Goal: Transaction & Acquisition: Purchase product/service

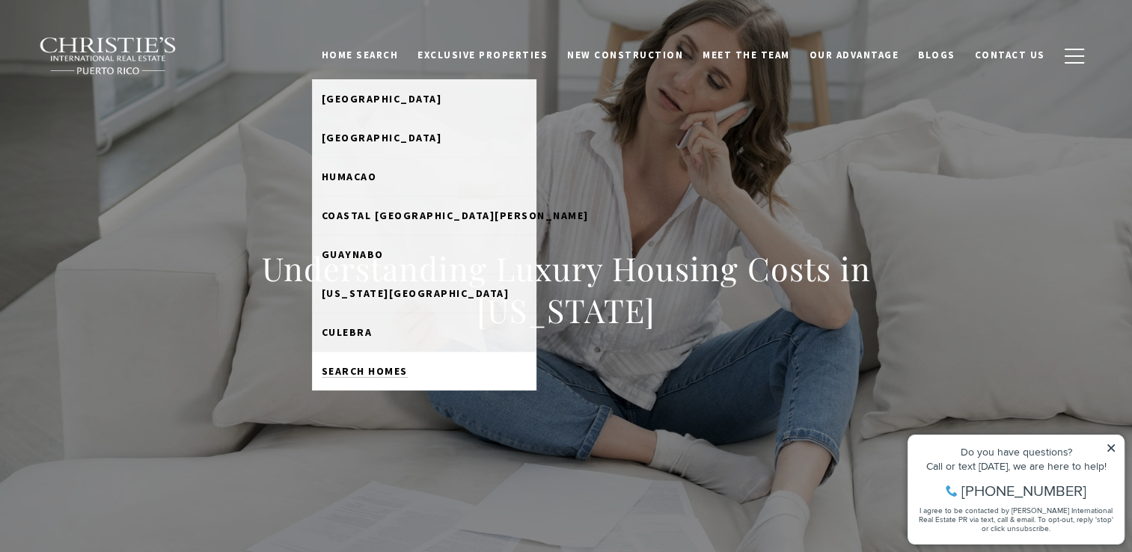
click at [389, 366] on span "Search Homes" at bounding box center [365, 370] width 86 height 13
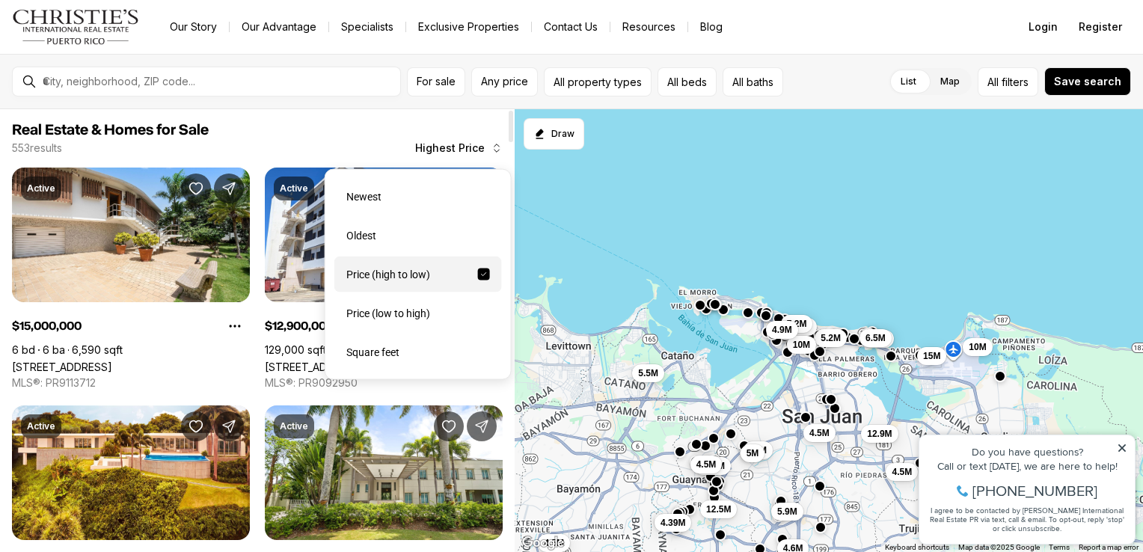
click at [495, 147] on icon "button" at bounding box center [497, 148] width 12 height 12
click at [385, 328] on div "Price (low to high)" at bounding box center [418, 314] width 168 height 36
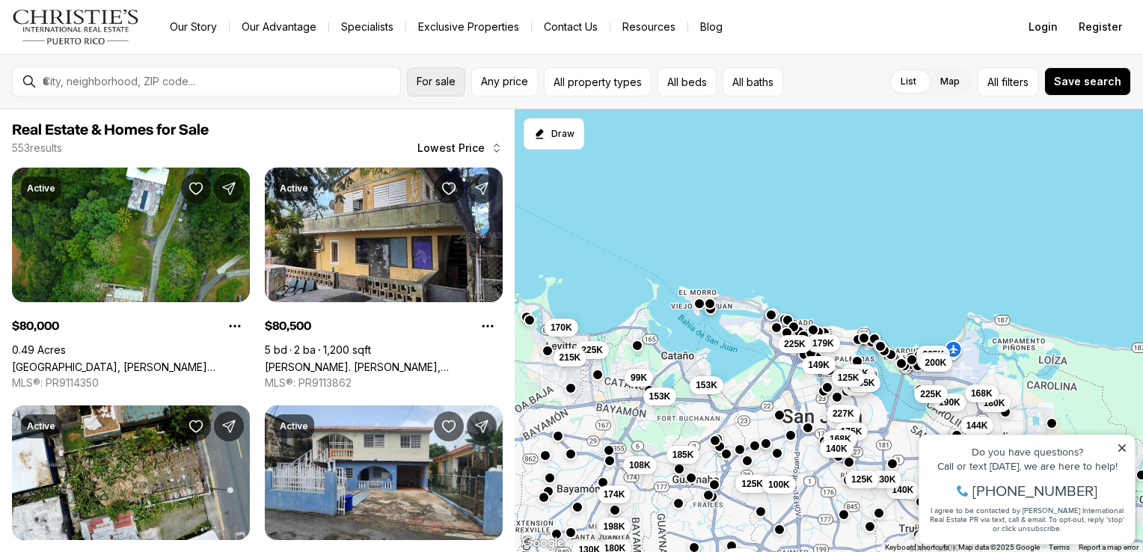
click at [452, 82] on span "For sale" at bounding box center [436, 82] width 39 height 12
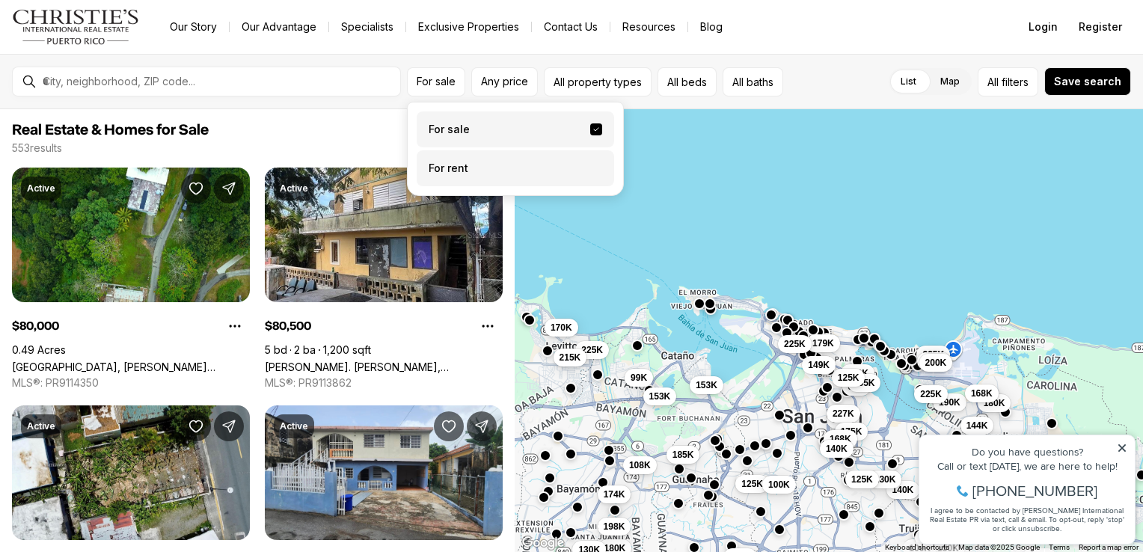
click at [438, 168] on label "For rent" at bounding box center [516, 168] width 198 height 36
click at [590, 162] on button "For rent" at bounding box center [596, 162] width 12 height 0
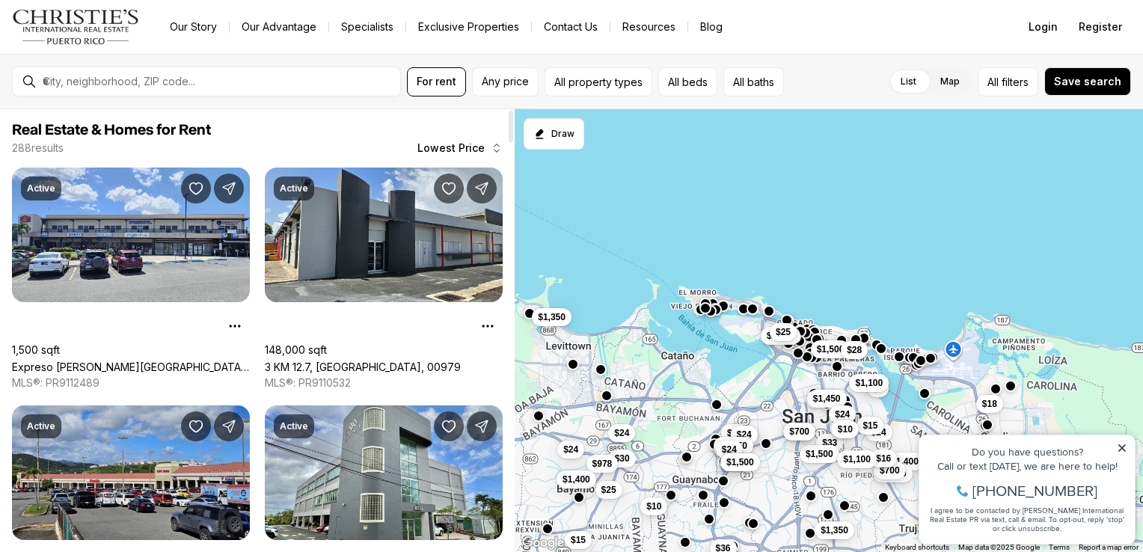
click at [347, 130] on span "Real Estate & Homes for Rent" at bounding box center [257, 130] width 491 height 18
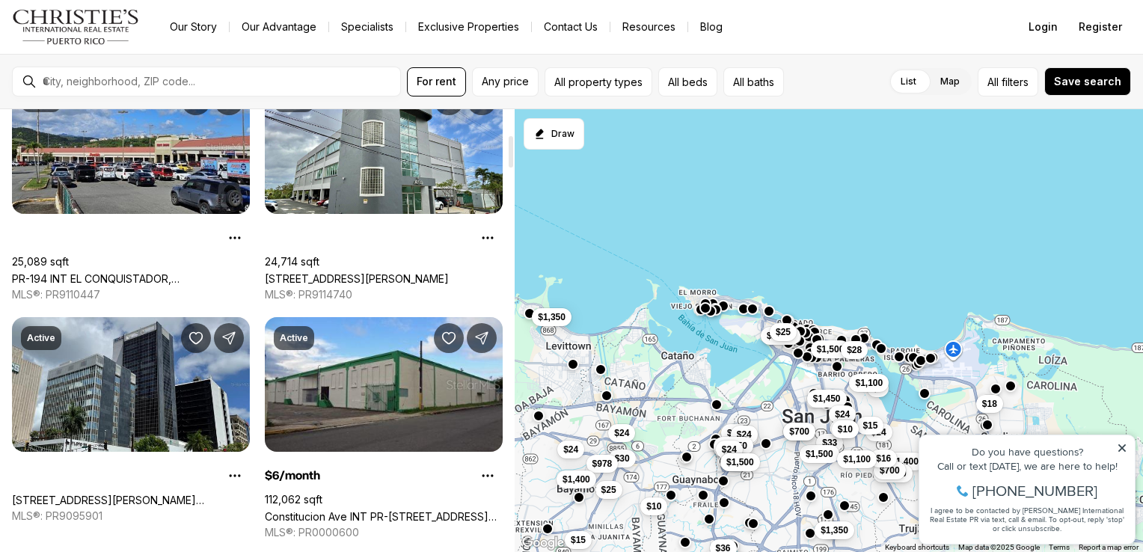
scroll to position [419, 0]
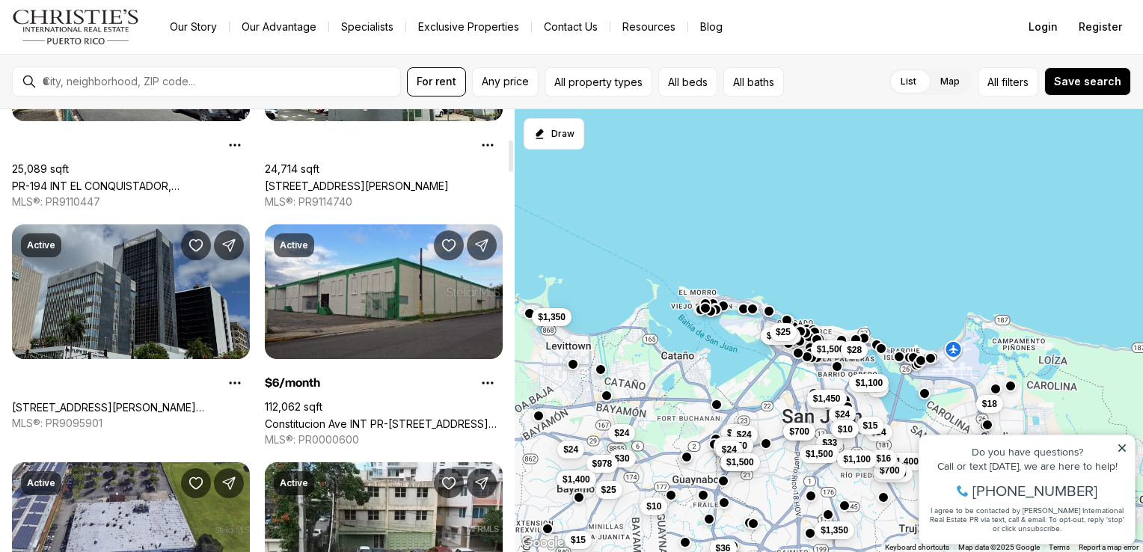
click at [150, 401] on link "[STREET_ADDRESS][PERSON_NAME][PERSON_NAME][PERSON_NAME]" at bounding box center [131, 407] width 238 height 13
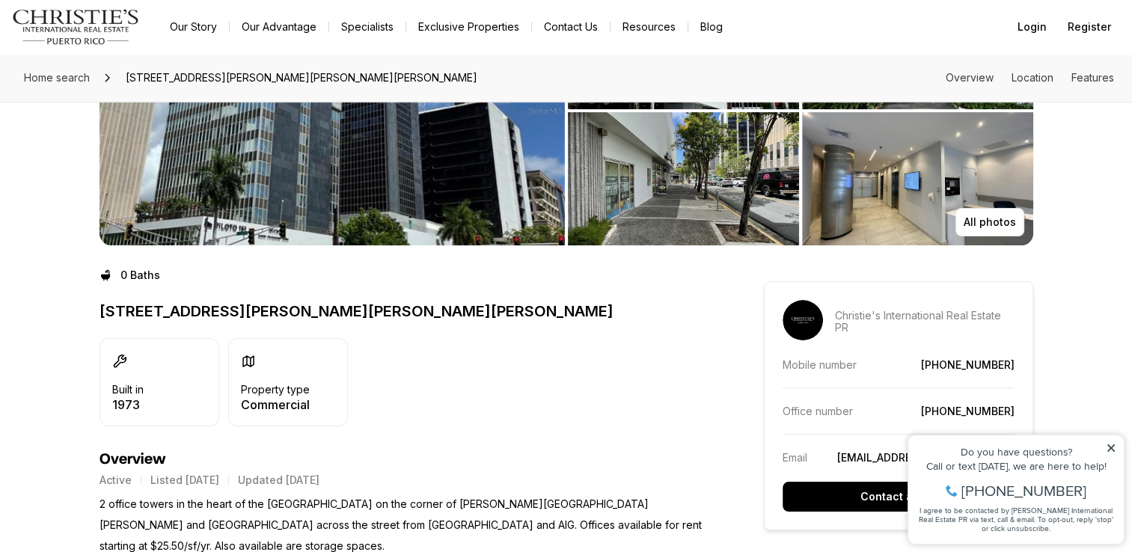
scroll to position [239, 0]
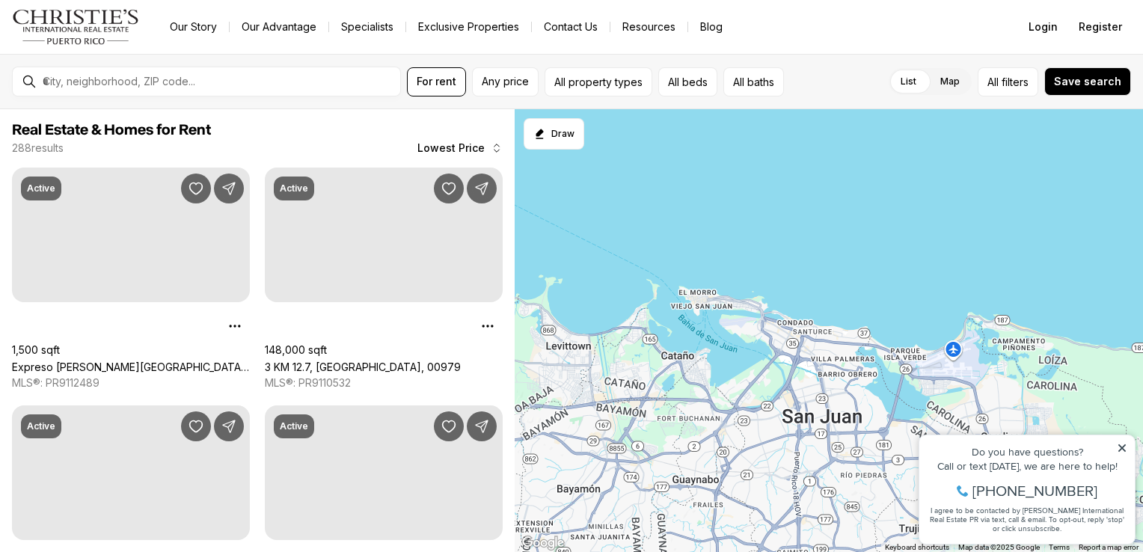
scroll to position [419, 0]
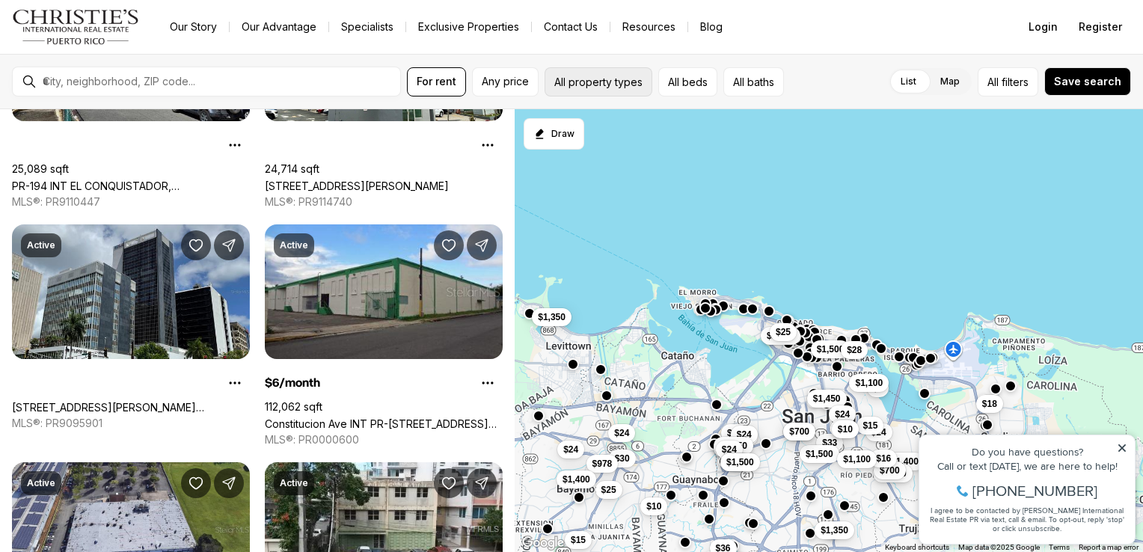
click at [606, 84] on button "All property types" at bounding box center [599, 81] width 108 height 29
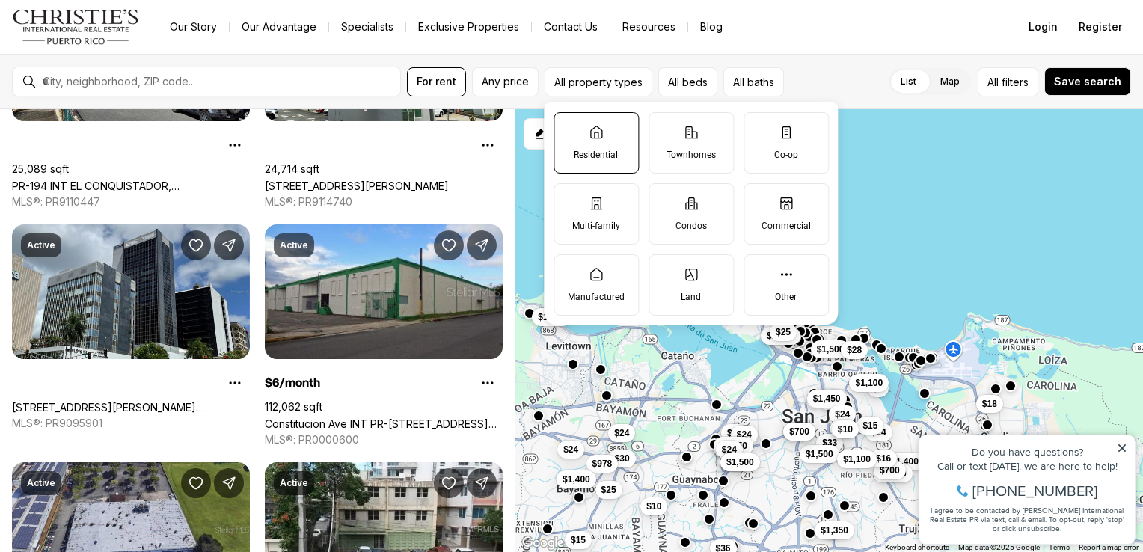
click at [605, 133] on label "Residential" at bounding box center [596, 142] width 85 height 61
click at [569, 128] on button "Residential" at bounding box center [561, 120] width 15 height 15
click at [680, 143] on label "Townhomes" at bounding box center [691, 142] width 85 height 61
click at [664, 128] on button "Townhomes" at bounding box center [656, 120] width 15 height 15
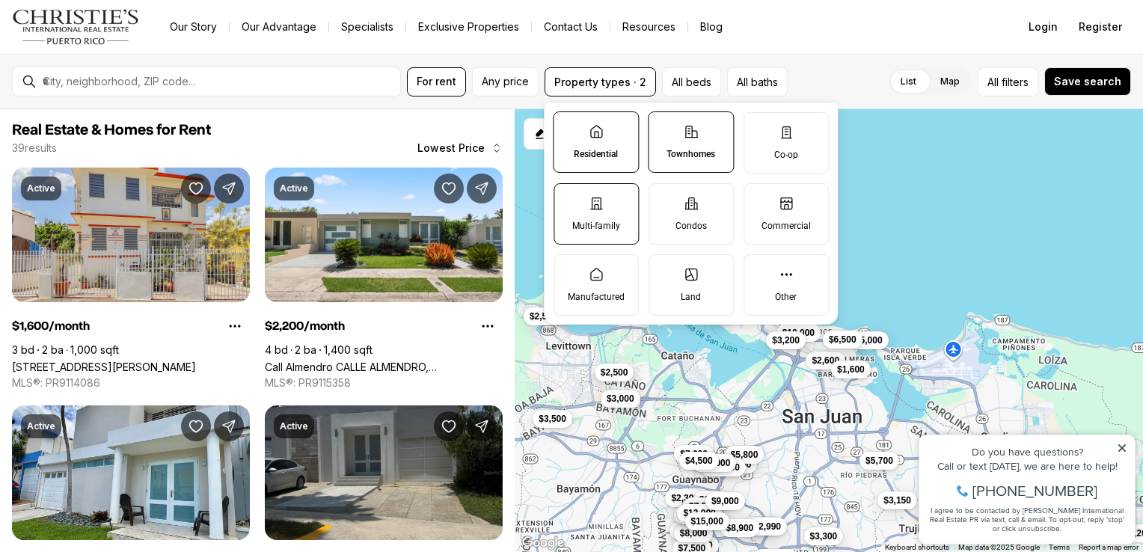
click at [602, 213] on label "Multi-family" at bounding box center [596, 213] width 85 height 61
click at [569, 199] on button "Multi-family" at bounding box center [561, 191] width 15 height 15
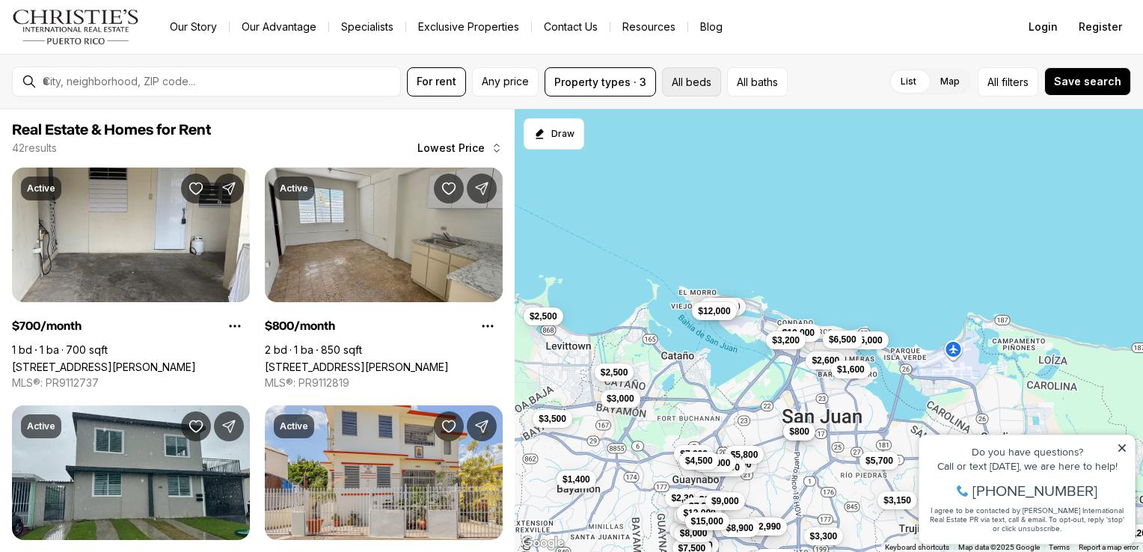
click at [673, 82] on button "All beds" at bounding box center [691, 81] width 59 height 29
click at [760, 80] on button "All baths" at bounding box center [757, 81] width 61 height 29
click at [680, 184] on div "$3,150 $2,200 $3,300 $2,600 $1,600 $2,900 $2,300 $2,300 $3,500 $2,990 $4,000 $3…" at bounding box center [829, 331] width 629 height 444
click at [910, 81] on label "List" at bounding box center [909, 81] width 40 height 27
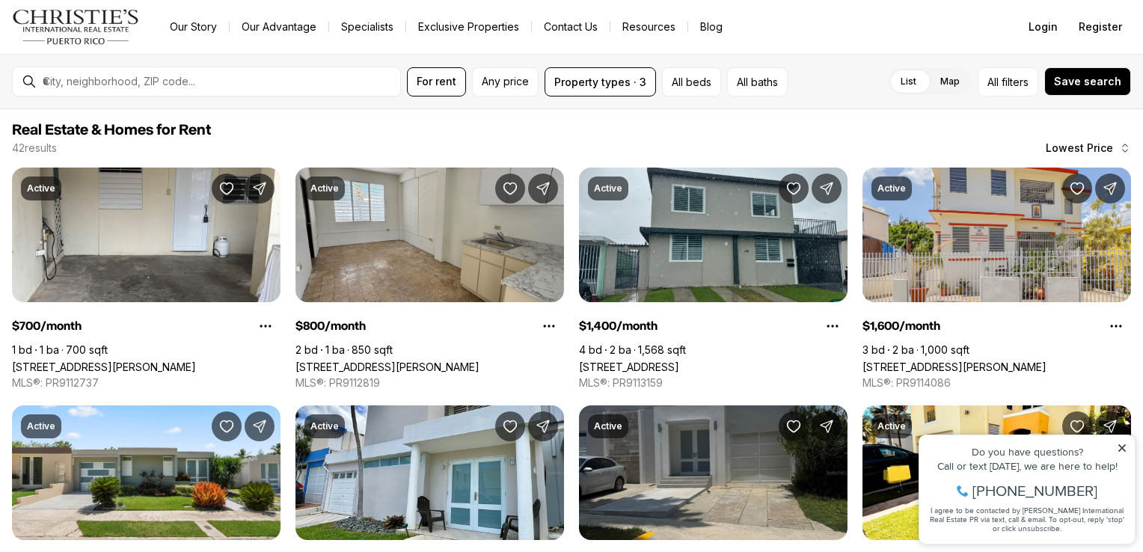
click at [910, 81] on label "List" at bounding box center [909, 81] width 40 height 27
click at [950, 79] on label "Map" at bounding box center [950, 81] width 43 height 27
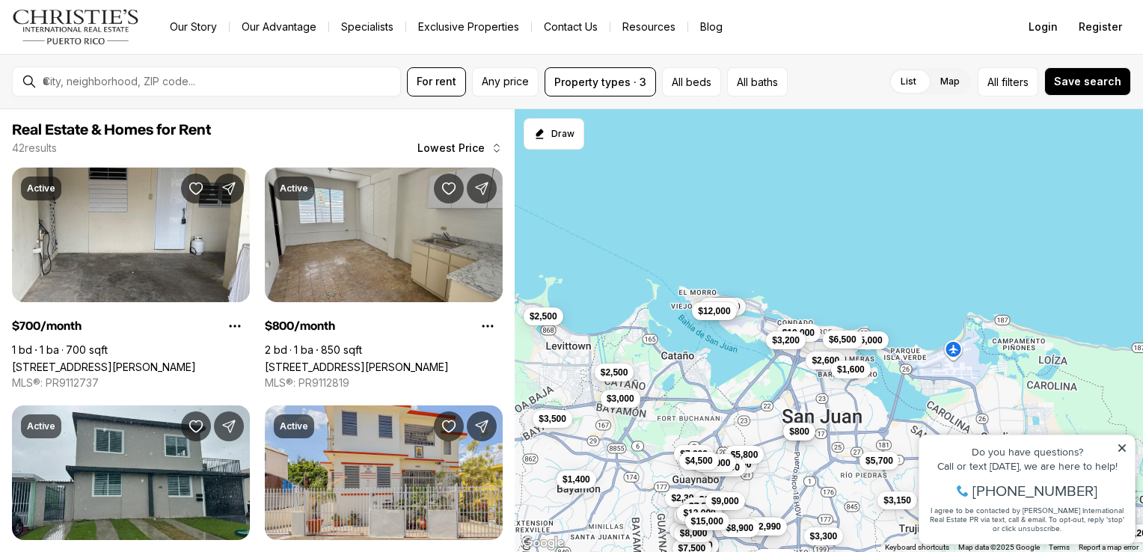
click at [998, 187] on div "$3,150 $2,200 $3,300 $2,600 $1,600 $2,900 $2,300 $2,300 $3,500 $2,990 $4,000 $3…" at bounding box center [829, 331] width 629 height 444
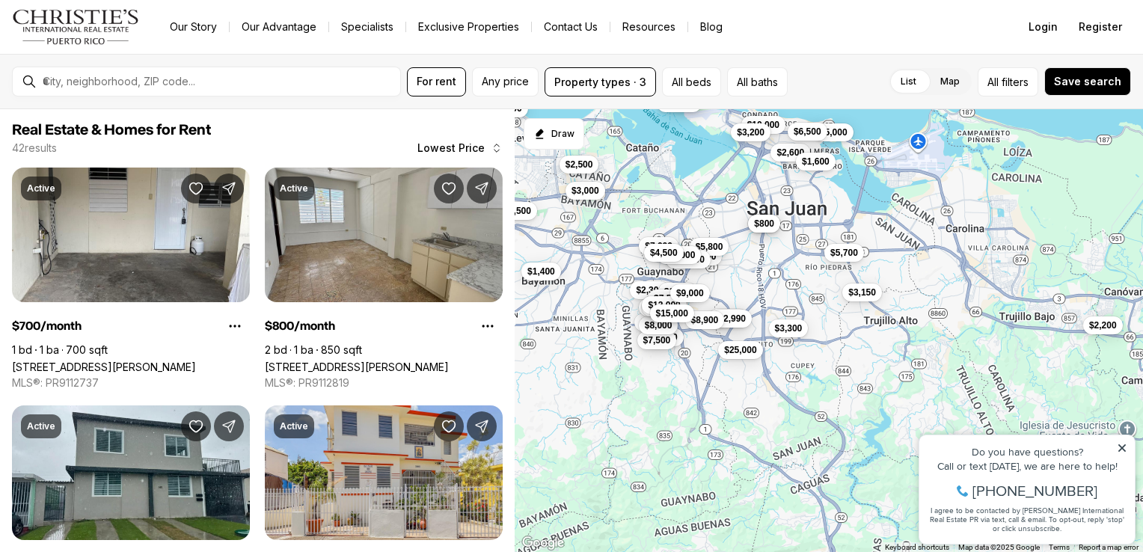
drag, startPoint x: 803, startPoint y: 478, endPoint x: 766, endPoint y: 271, distance: 210.5
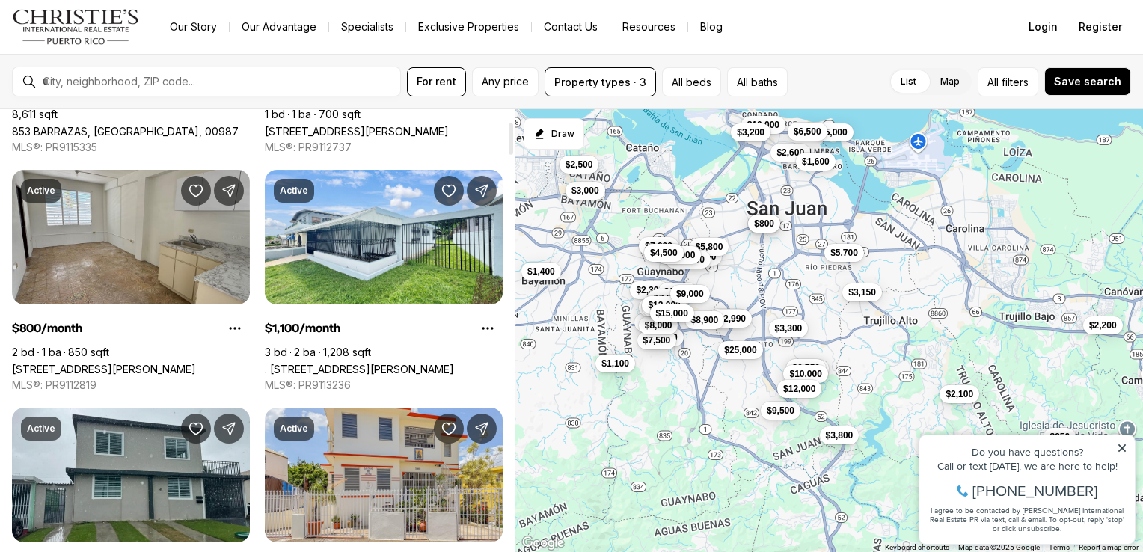
scroll to position [244, 0]
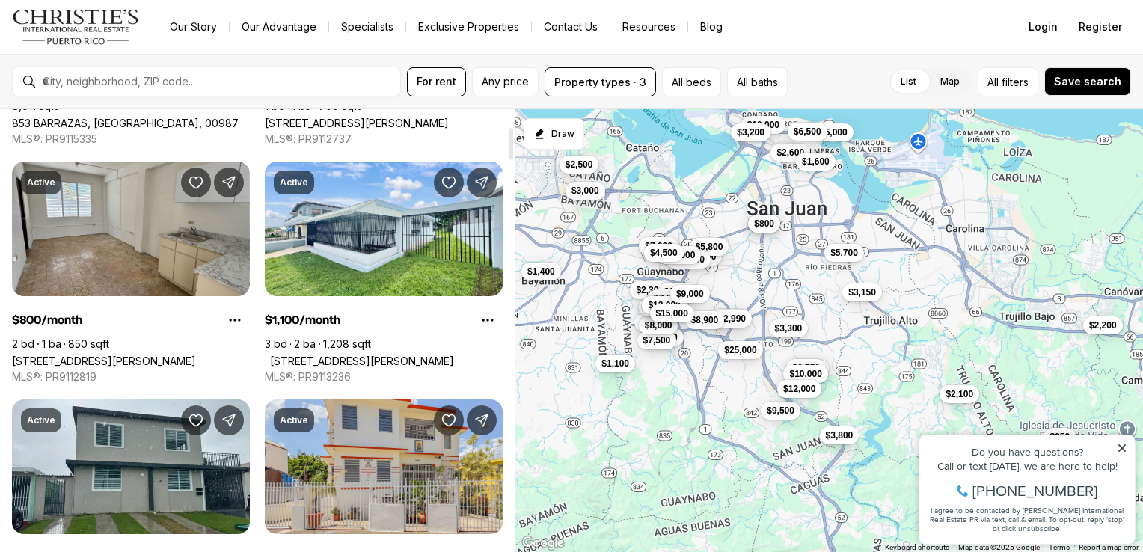
drag, startPoint x: 513, startPoint y: 128, endPoint x: 513, endPoint y: 145, distance: 17.2
click at [513, 145] on div at bounding box center [511, 143] width 4 height 31
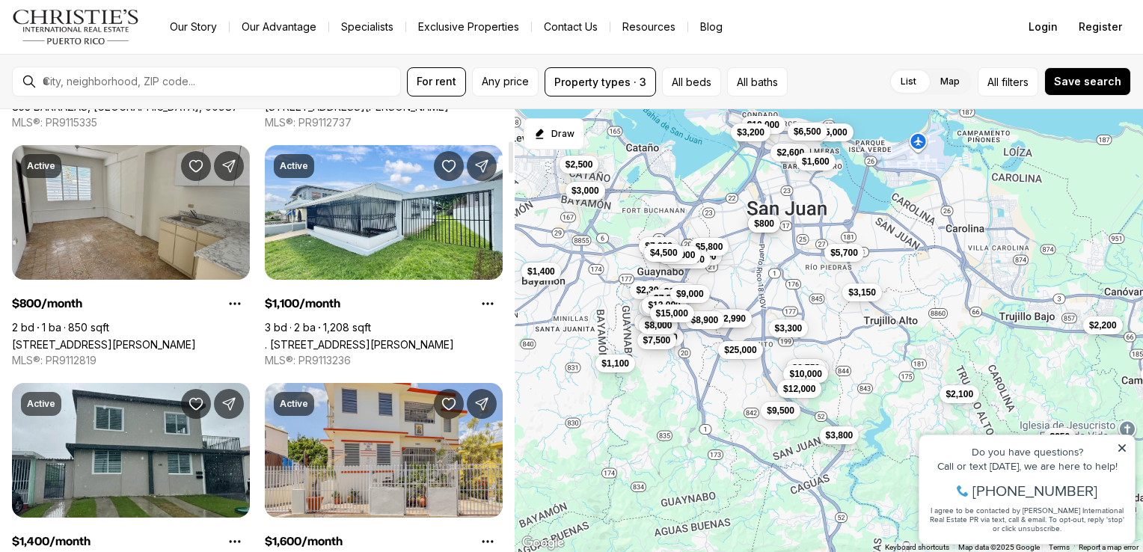
scroll to position [0, 0]
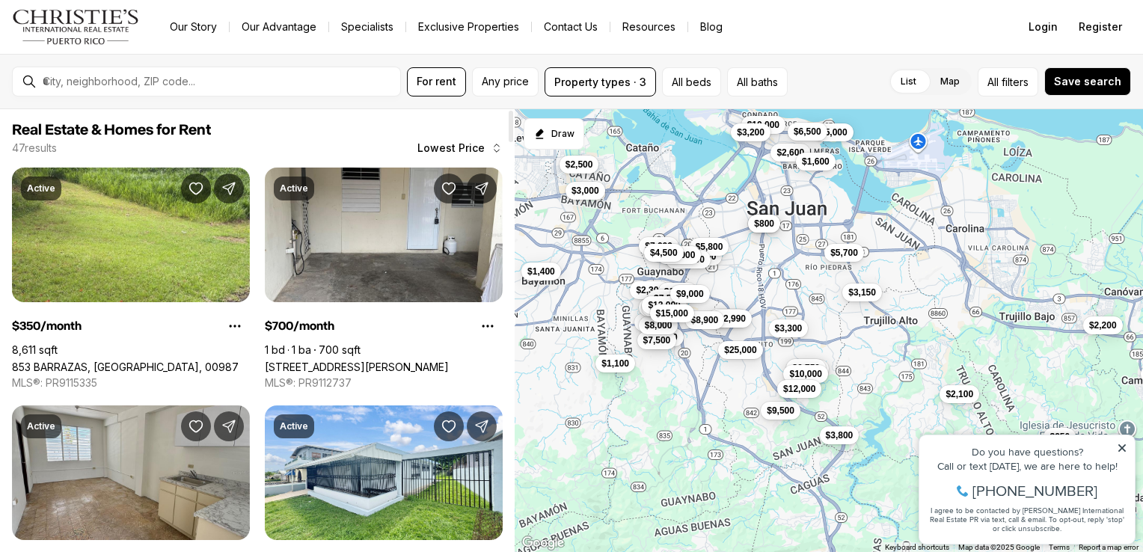
drag, startPoint x: 509, startPoint y: 146, endPoint x: 515, endPoint y: 91, distance: 54.9
click at [513, 111] on div at bounding box center [511, 126] width 4 height 31
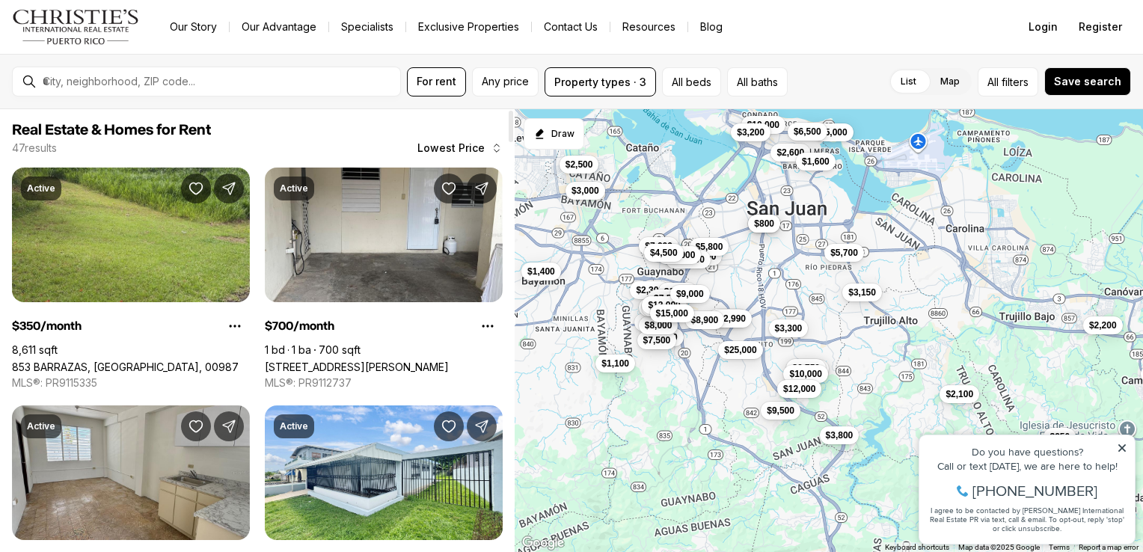
click at [96, 361] on link "853 BARRAZAS, CAROLINA PR, 00987" at bounding box center [125, 367] width 227 height 13
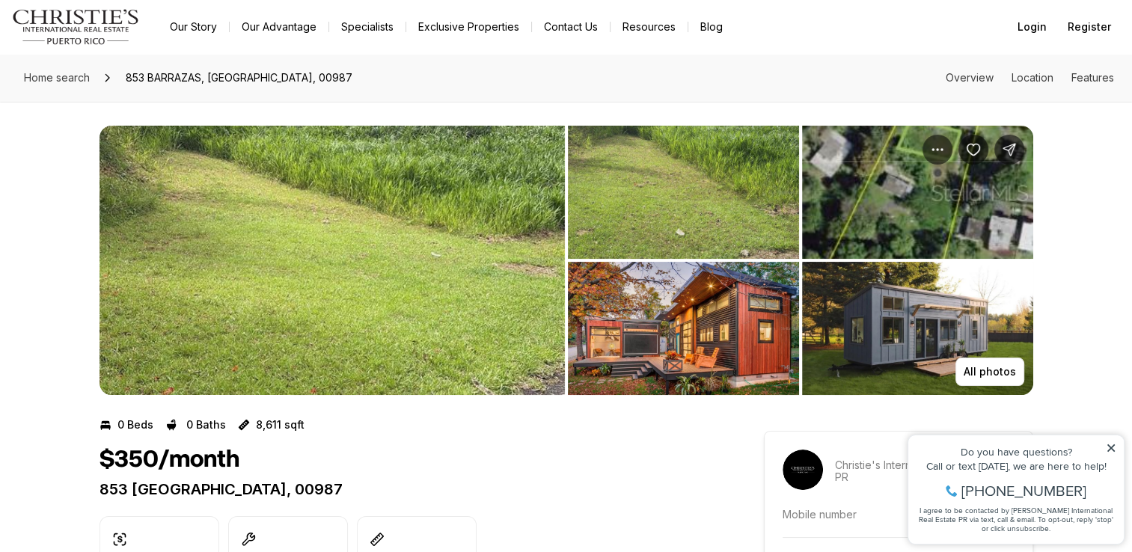
click at [215, 207] on img "View image gallery" at bounding box center [332, 260] width 465 height 269
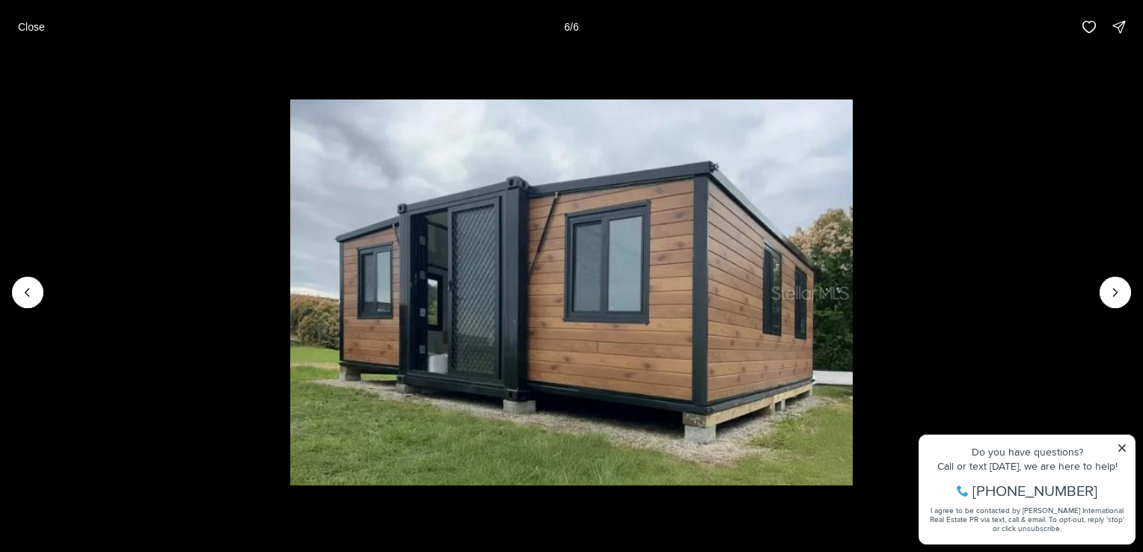
click at [1119, 299] on div at bounding box center [1115, 292] width 31 height 31
click at [23, 293] on icon "Previous slide" at bounding box center [27, 292] width 15 height 15
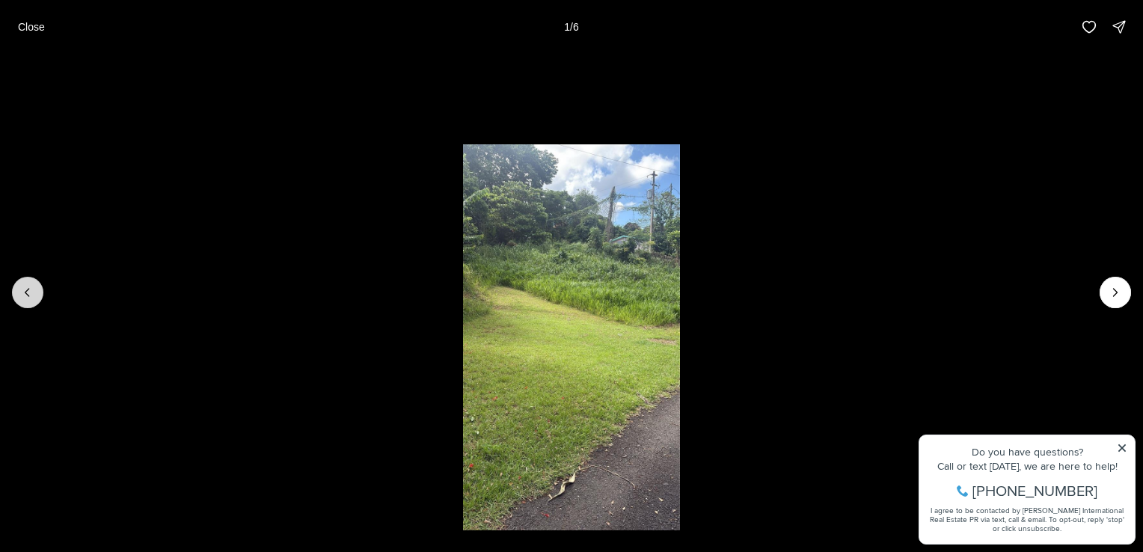
click at [23, 293] on div at bounding box center [27, 292] width 31 height 31
click at [31, 29] on p "Close" at bounding box center [31, 27] width 27 height 12
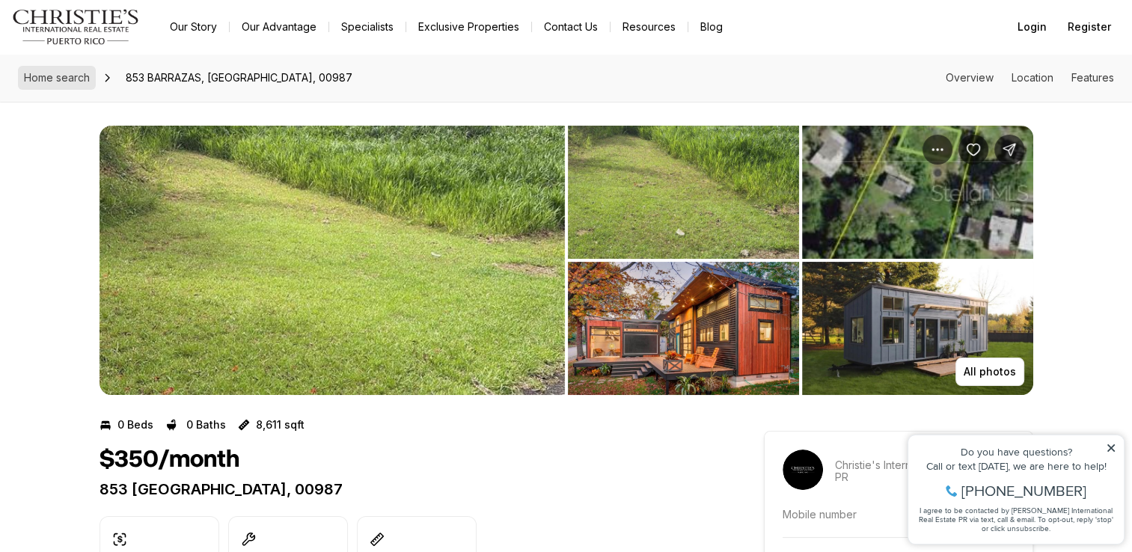
click at [37, 68] on link "Home search" at bounding box center [57, 78] width 78 height 24
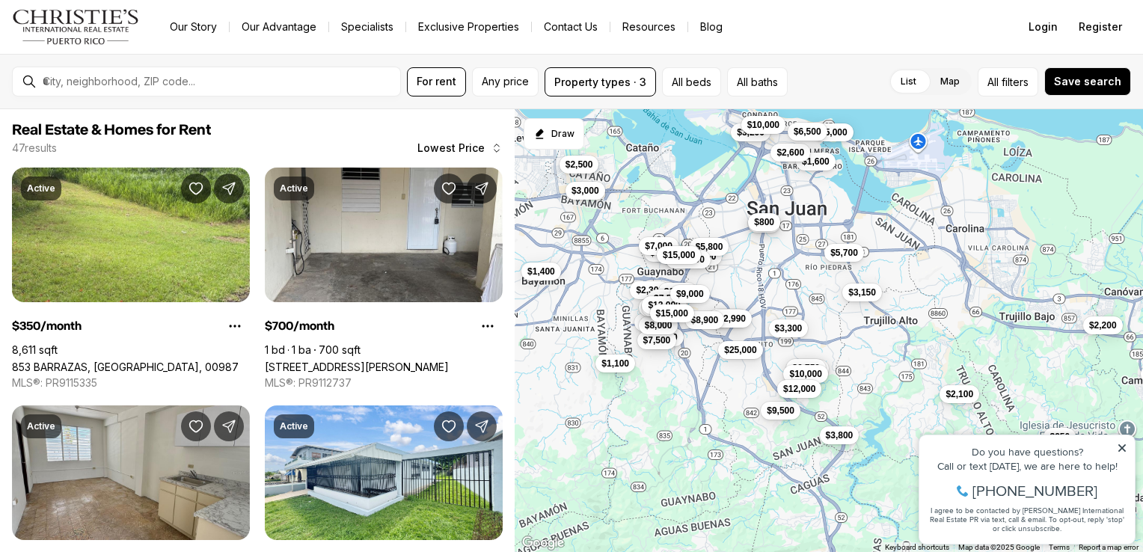
click at [762, 224] on span "$800" at bounding box center [764, 222] width 20 height 12
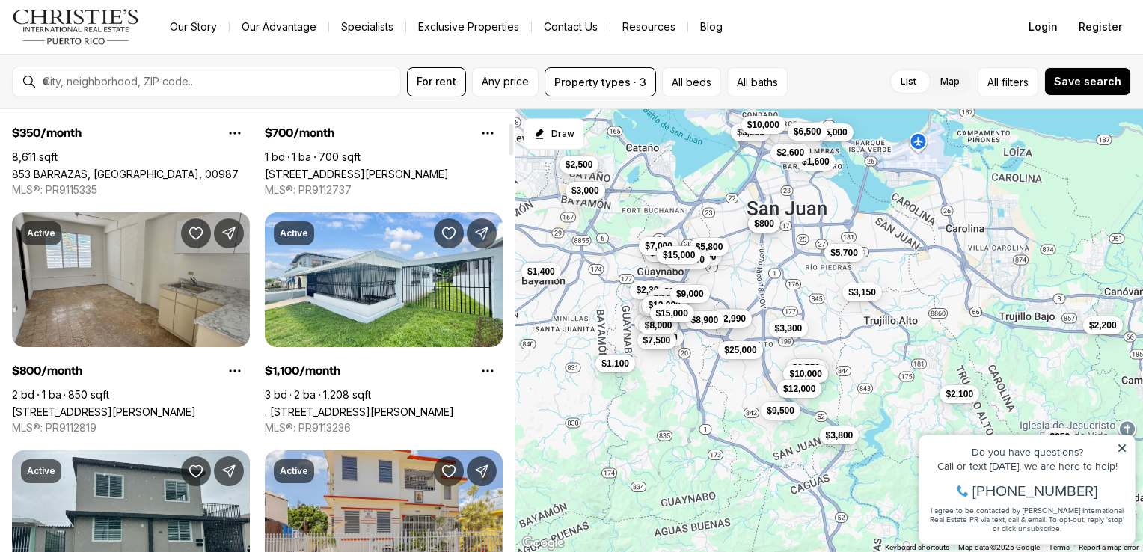
scroll to position [185, 0]
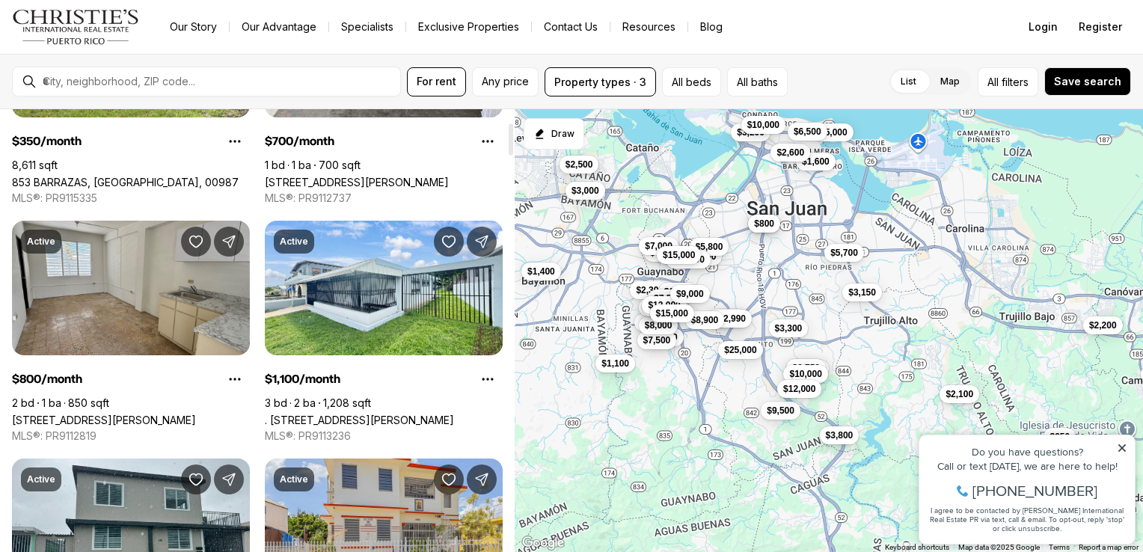
drag, startPoint x: 510, startPoint y: 121, endPoint x: 506, endPoint y: 134, distance: 13.5
click at [509, 134] on div at bounding box center [511, 139] width 4 height 31
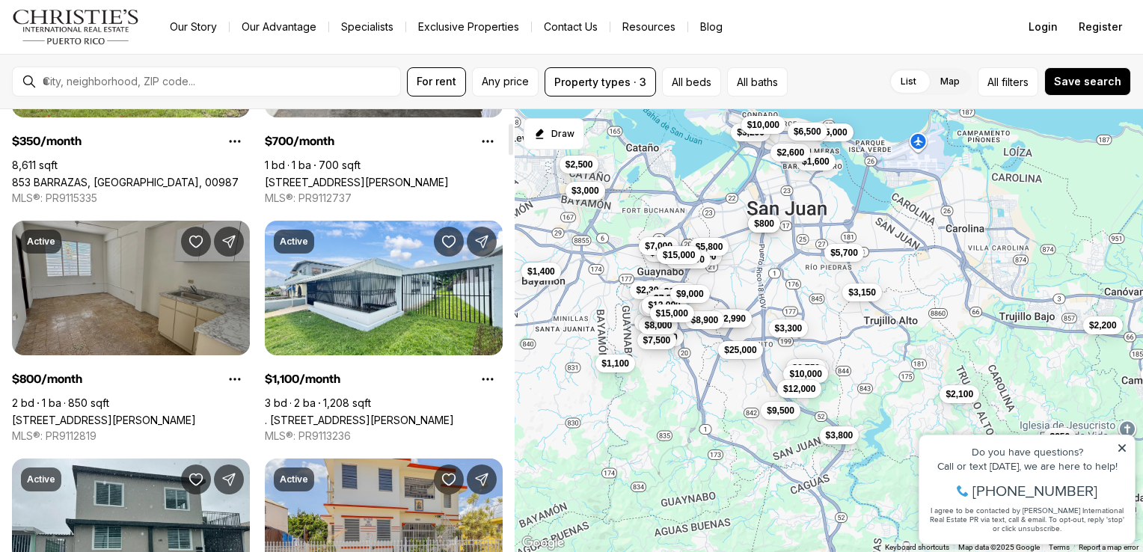
click at [115, 414] on link "[STREET_ADDRESS][PERSON_NAME]" at bounding box center [104, 420] width 184 height 13
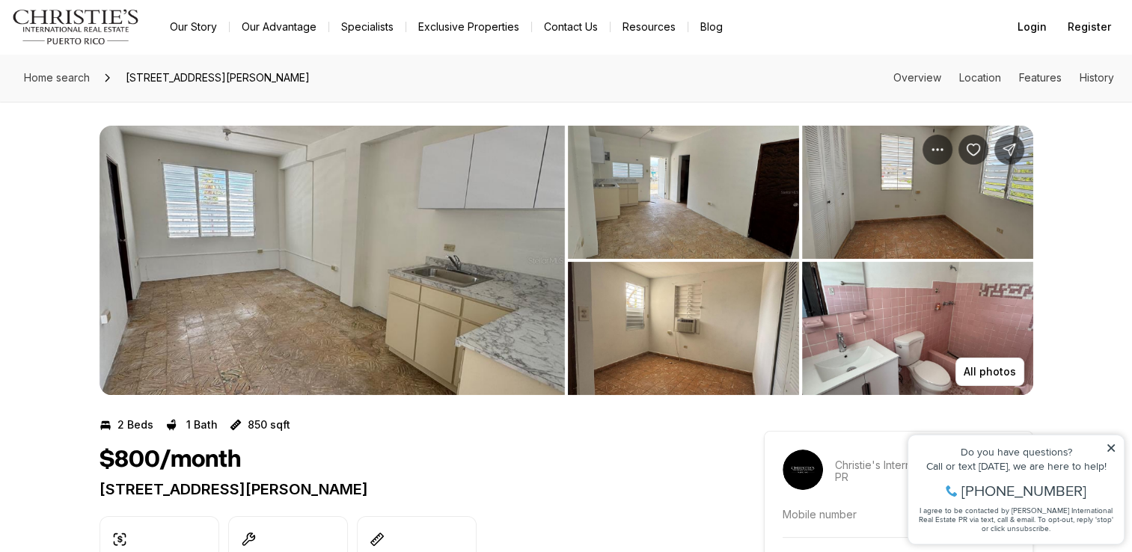
click at [314, 272] on img "View image gallery" at bounding box center [332, 260] width 465 height 269
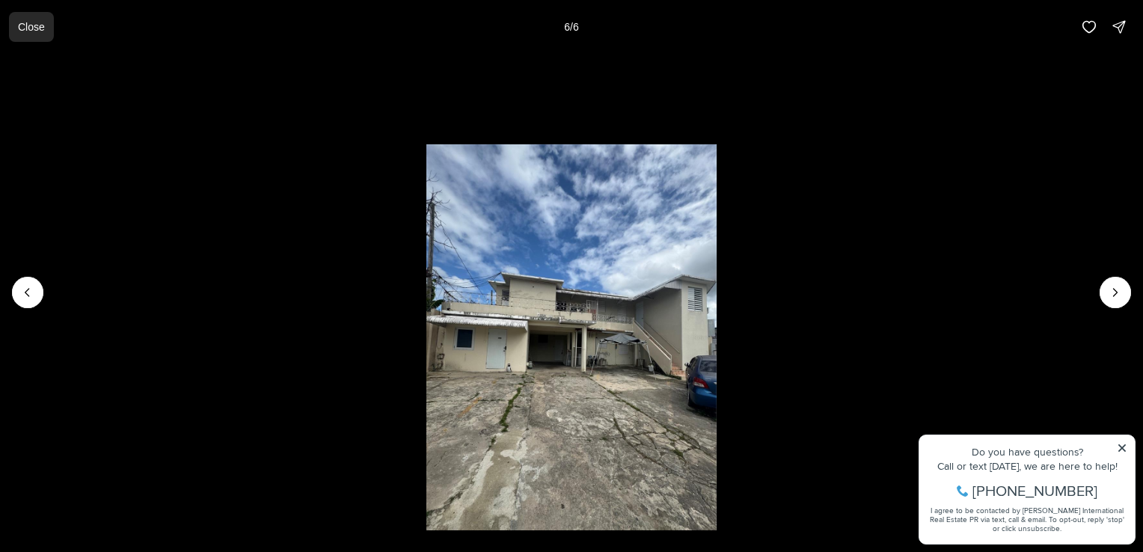
click at [33, 27] on p "Close" at bounding box center [31, 27] width 27 height 12
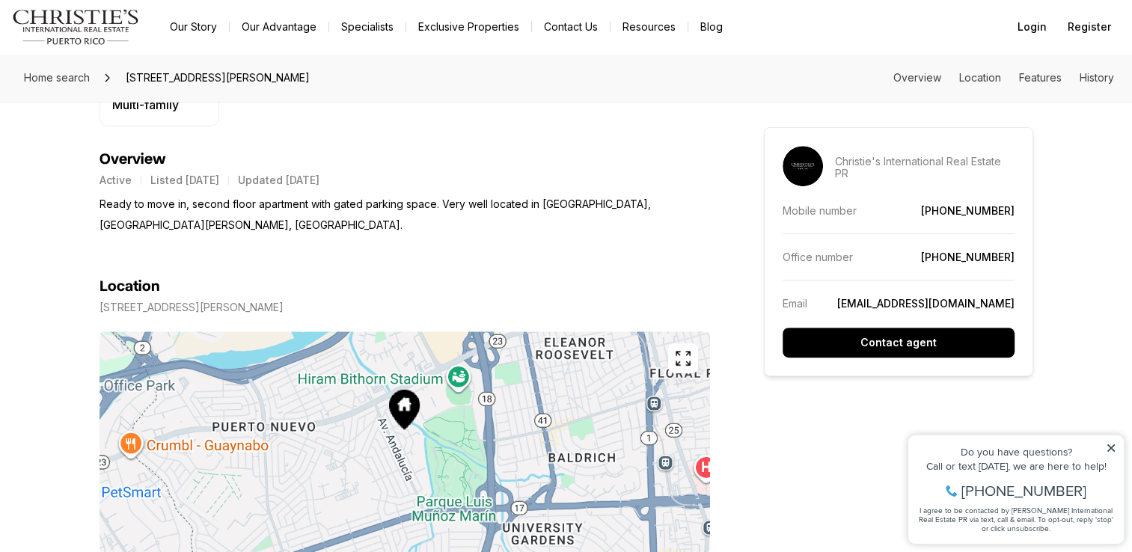
scroll to position [599, 0]
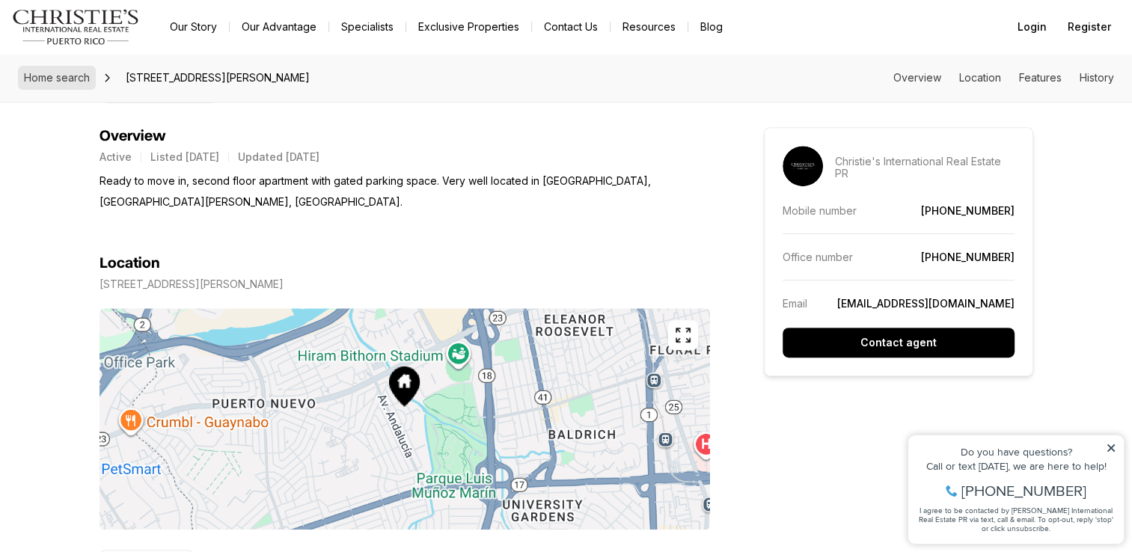
click at [40, 73] on span "Home search" at bounding box center [57, 77] width 66 height 13
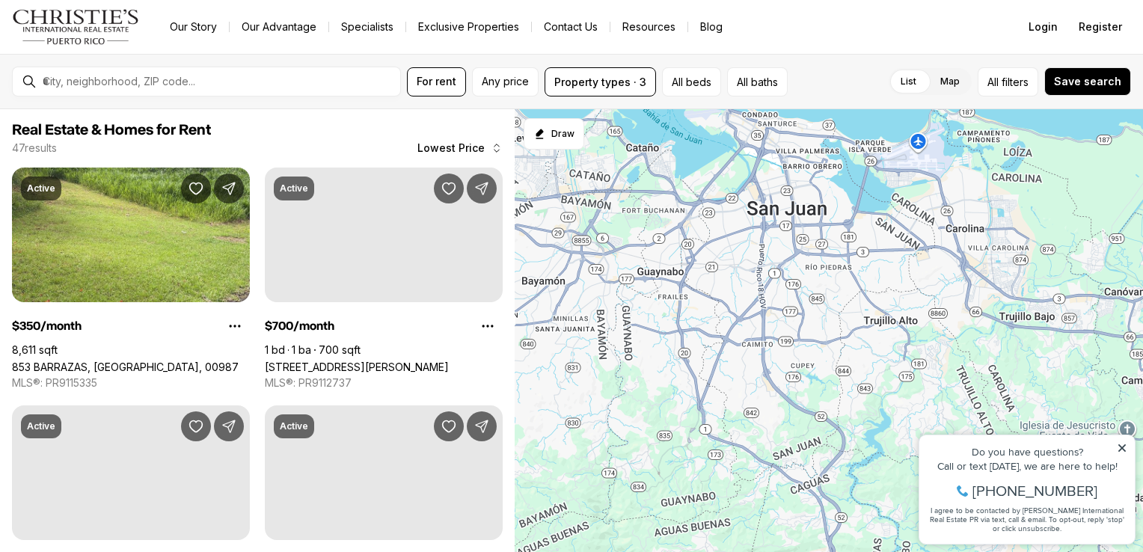
scroll to position [185, 0]
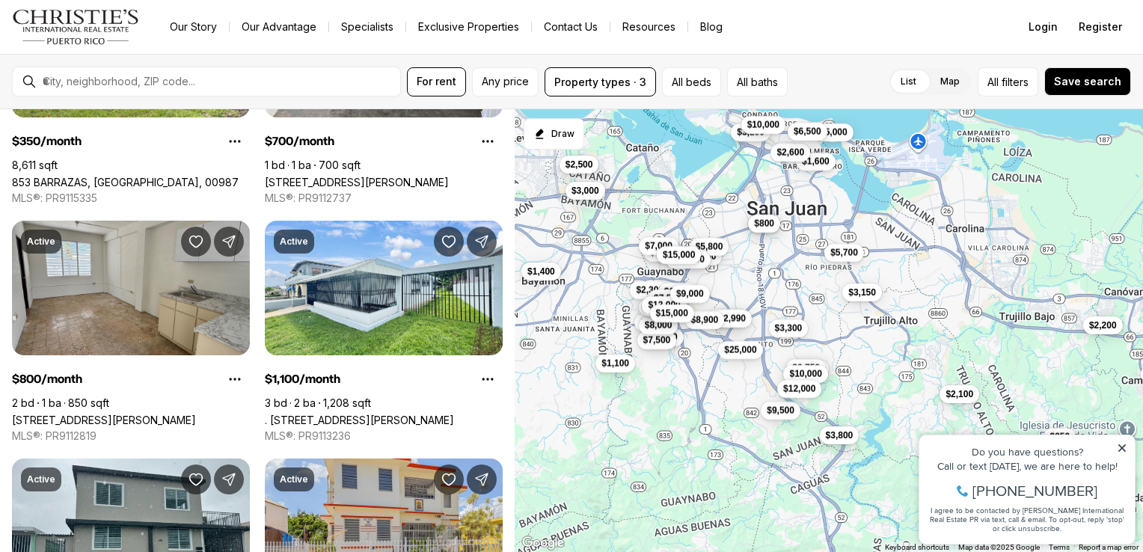
click at [1122, 449] on icon at bounding box center [1122, 447] width 7 height 7
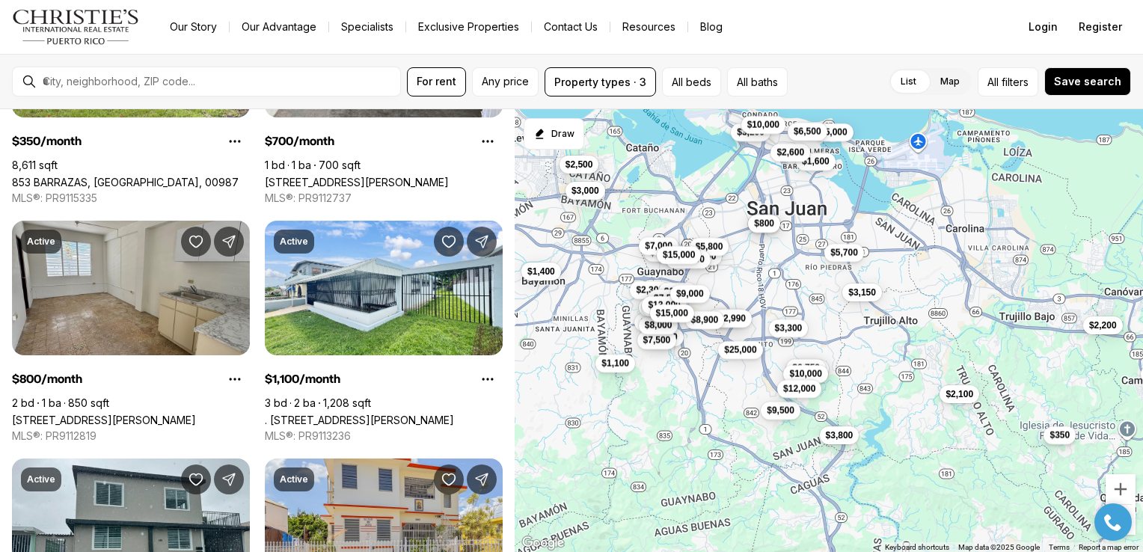
click at [1053, 440] on span "$350" at bounding box center [1060, 435] width 20 height 12
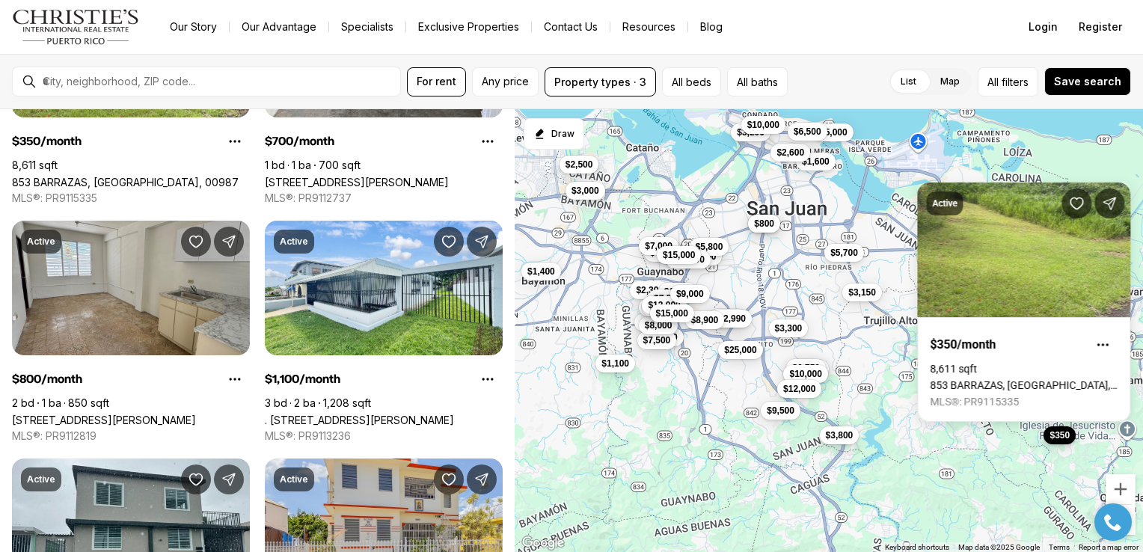
click at [1053, 438] on span "$350" at bounding box center [1060, 435] width 20 height 12
click at [1021, 459] on div "$350 $700 $800 $1,100 $1,400 $1,600 $2,100 $2,200 $2,300 $2,300 $2,500 $2,500 $…" at bounding box center [829, 331] width 629 height 444
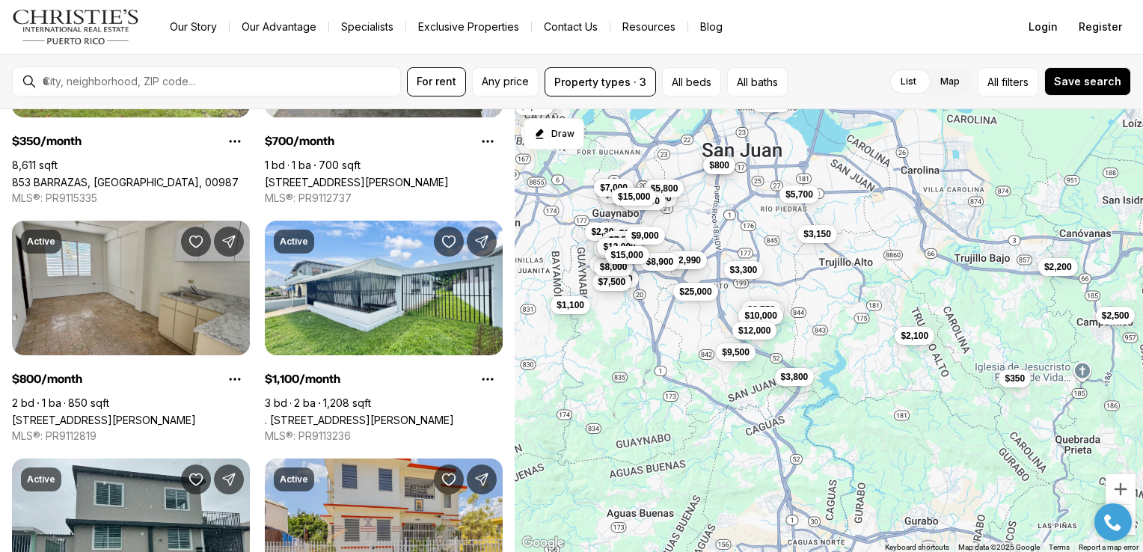
drag, startPoint x: 1043, startPoint y: 472, endPoint x: 997, endPoint y: 412, distance: 76.3
click at [997, 412] on div "$350 $700 $800 $1,100 $1,400 $1,600 $2,100 $2,200 $2,300 $2,300 $2,500 $2,500 $…" at bounding box center [829, 331] width 629 height 444
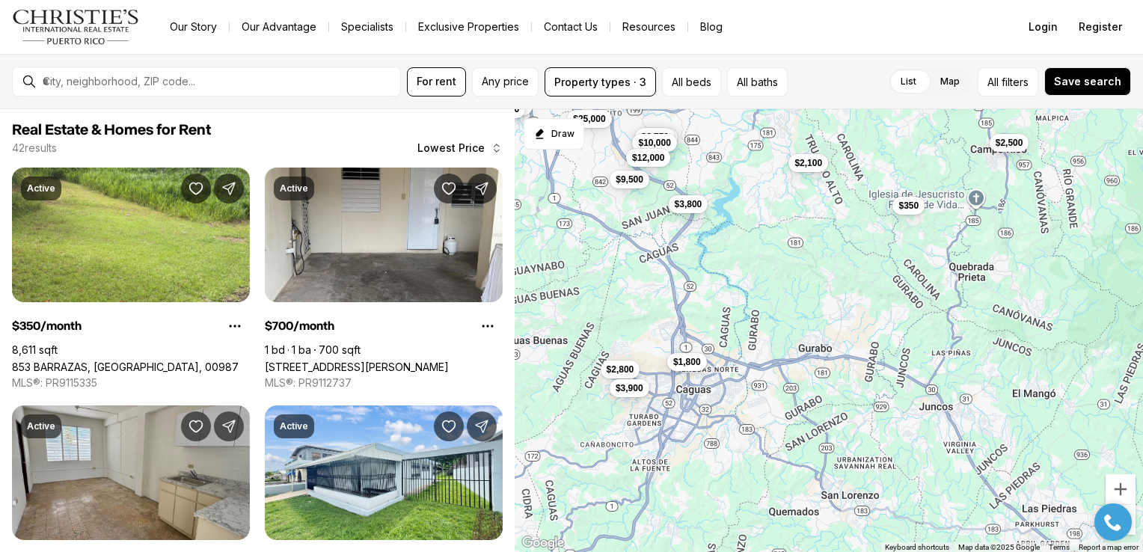
drag, startPoint x: 1109, startPoint y: 419, endPoint x: 1001, endPoint y: 244, distance: 205.6
click at [1001, 244] on div "$350 $700 $800 $1,100 $2,100 $2,200 $2,300 $2,300 $2,500 $2,900 $2,990 $3,000 $…" at bounding box center [829, 331] width 629 height 444
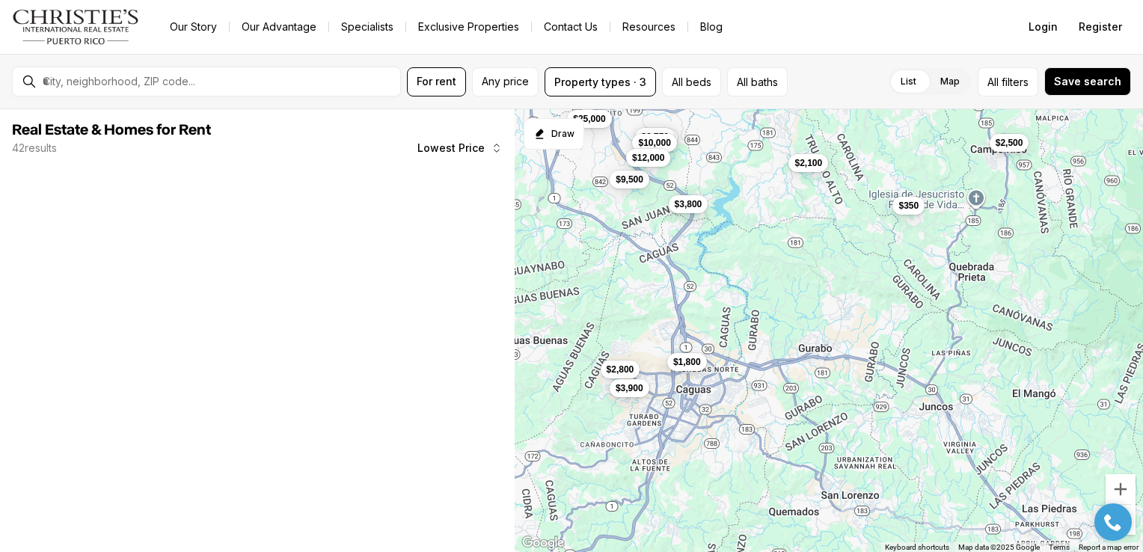
click at [1131, 514] on div at bounding box center [1113, 522] width 52 height 37
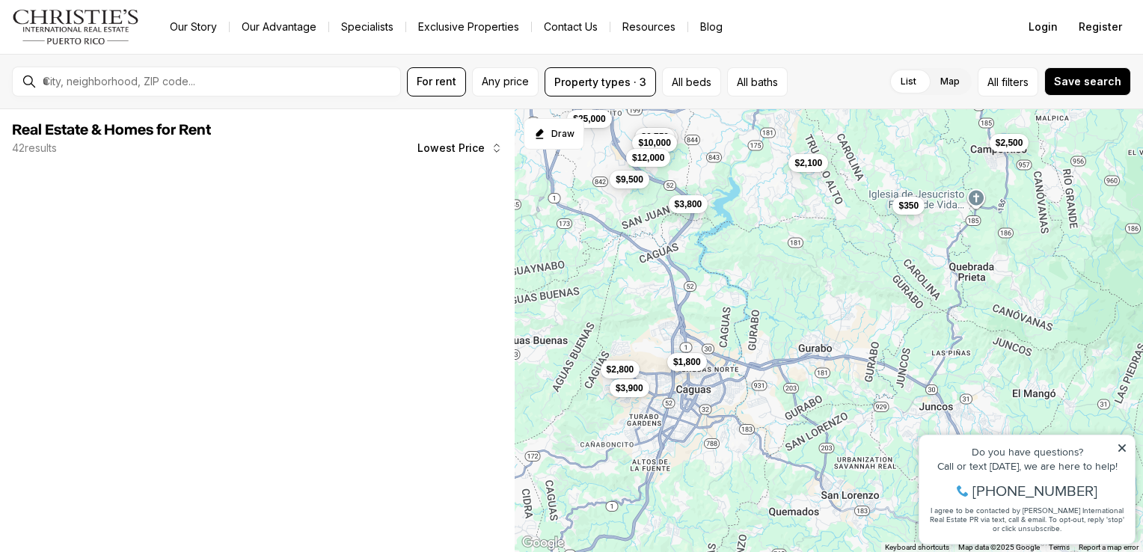
click at [1142, 510] on div "Property added to favorites View 3 saved properties Property added to favorites…" at bounding box center [1027, 482] width 232 height 139
click at [1122, 444] on icon at bounding box center [1122, 448] width 10 height 10
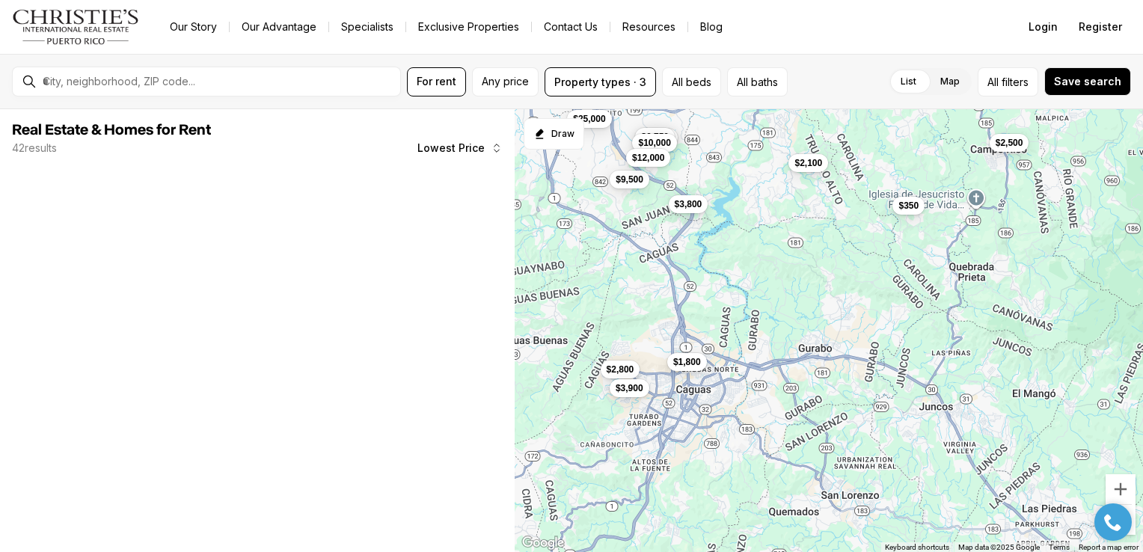
click at [1134, 512] on div at bounding box center [1113, 522] width 52 height 37
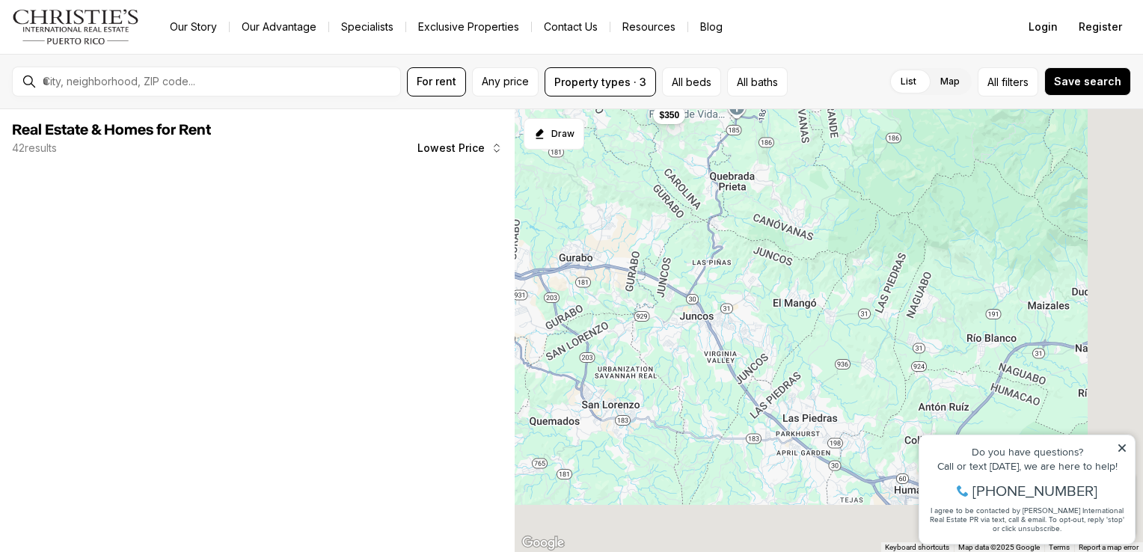
drag, startPoint x: 884, startPoint y: 278, endPoint x: 643, endPoint y: 187, distance: 257.6
click at [643, 187] on div "$350 $2,100 $2,500 $3,800 $5,900 $6,750 $9,500 $10,000 $12,000 $25,000 $1,800 $…" at bounding box center [829, 331] width 629 height 444
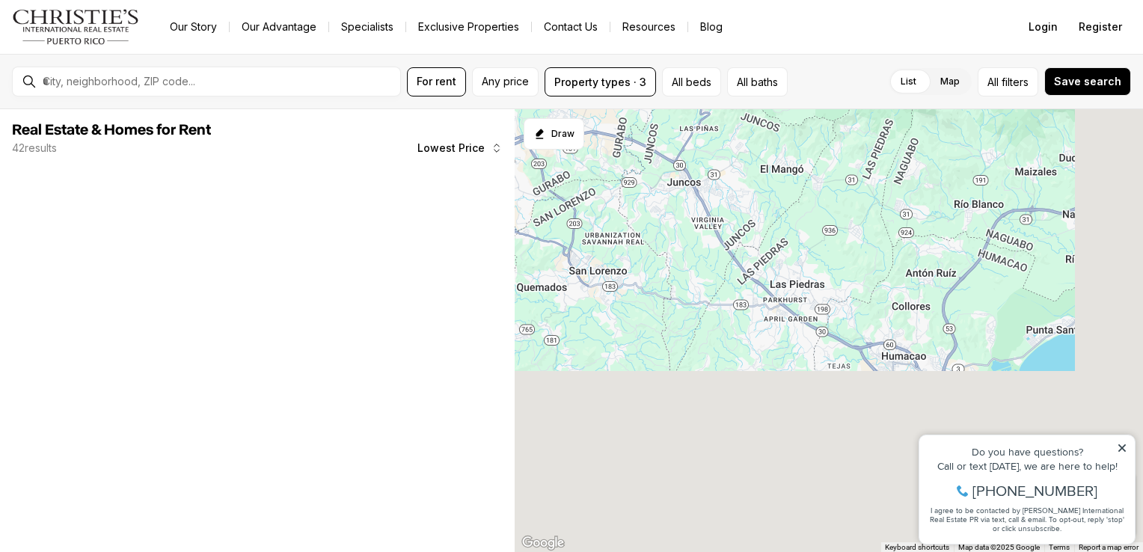
drag, startPoint x: 735, startPoint y: 418, endPoint x: 722, endPoint y: 278, distance: 140.5
click at [722, 278] on div at bounding box center [829, 331] width 629 height 444
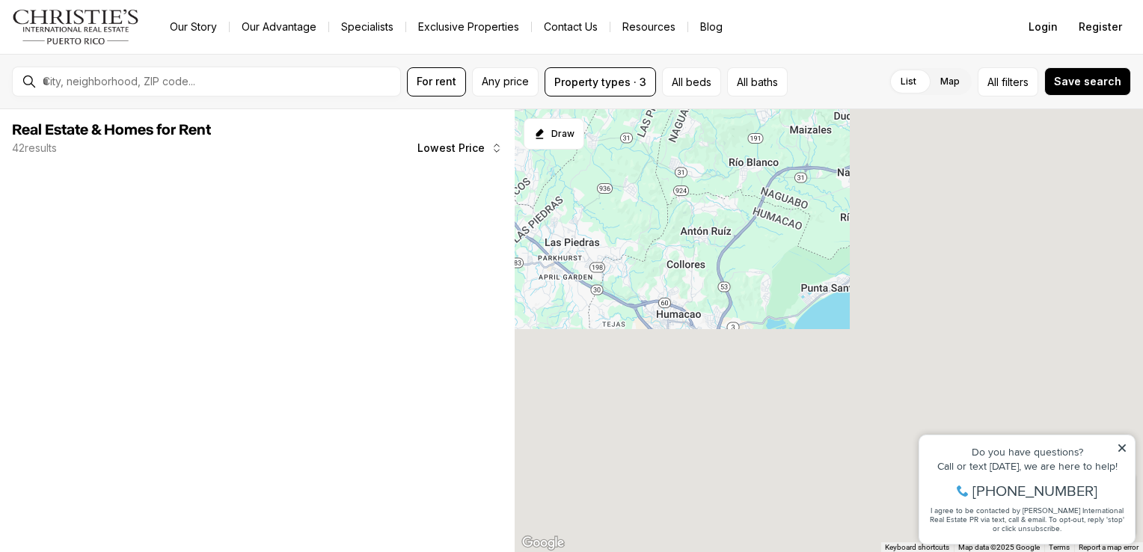
drag, startPoint x: 978, startPoint y: 271, endPoint x: 750, endPoint y: 229, distance: 232.0
click at [750, 229] on div at bounding box center [829, 331] width 629 height 444
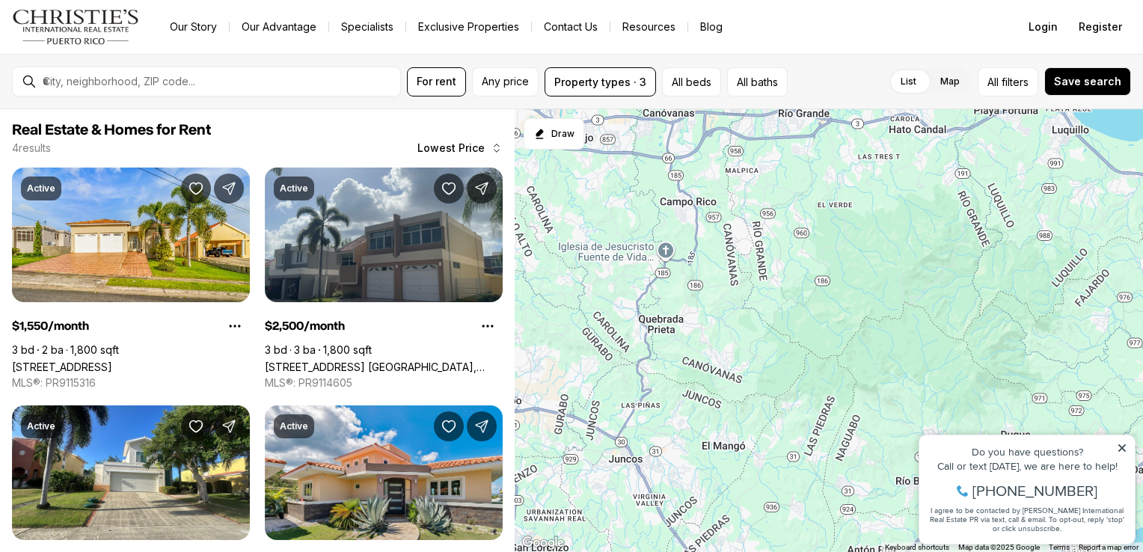
drag, startPoint x: 1650, startPoint y: 597, endPoint x: 1821, endPoint y: 925, distance: 369.8
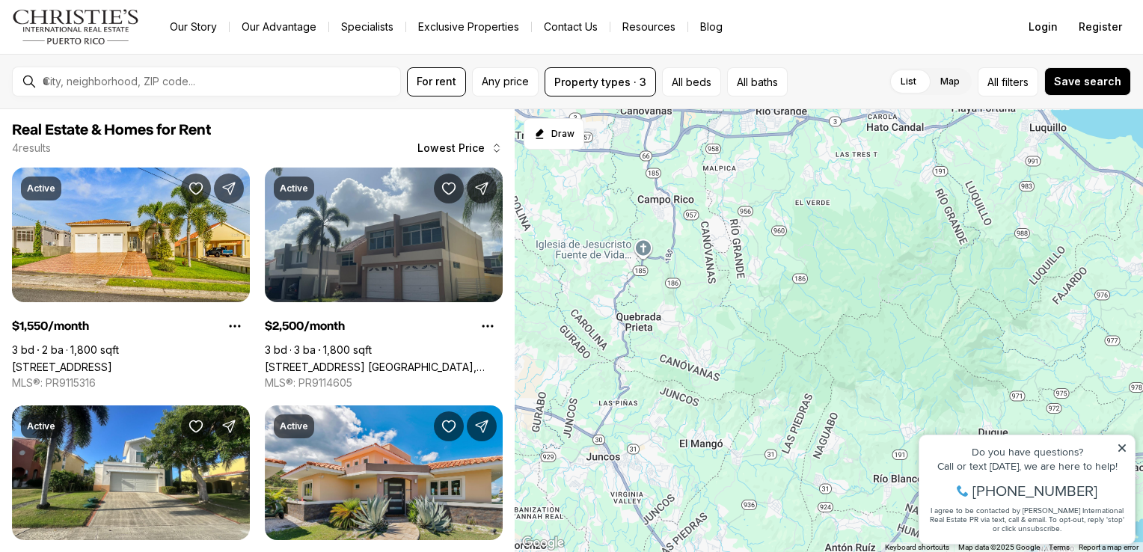
click at [887, 510] on div "$1,550 $4,500 $5,500" at bounding box center [829, 331] width 629 height 444
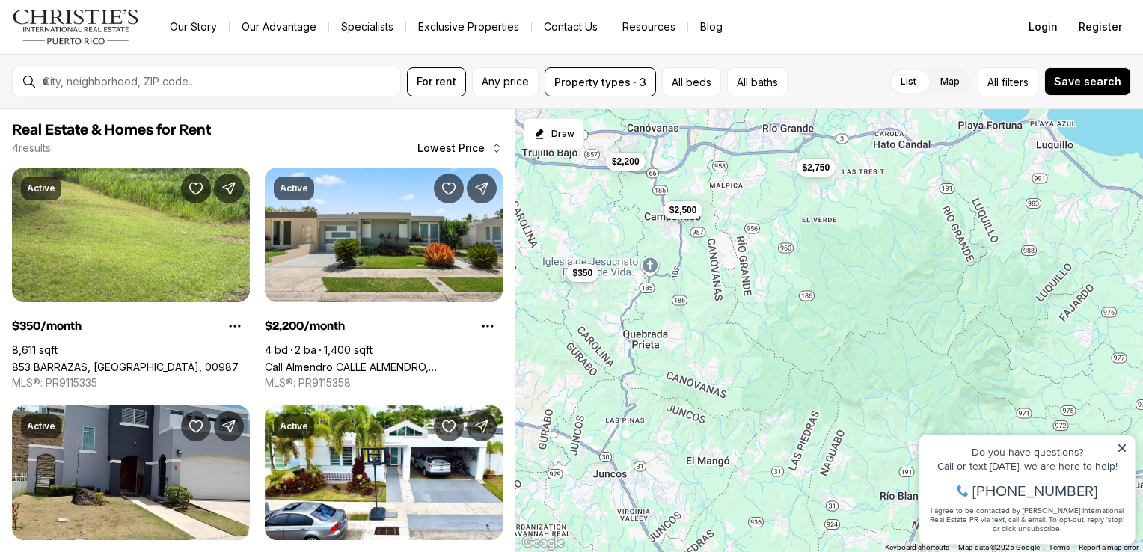
drag, startPoint x: 796, startPoint y: 284, endPoint x: 853, endPoint y: 443, distance: 168.5
click at [853, 443] on div "$350 $2,200 $2,500 $2,750" at bounding box center [829, 331] width 629 height 444
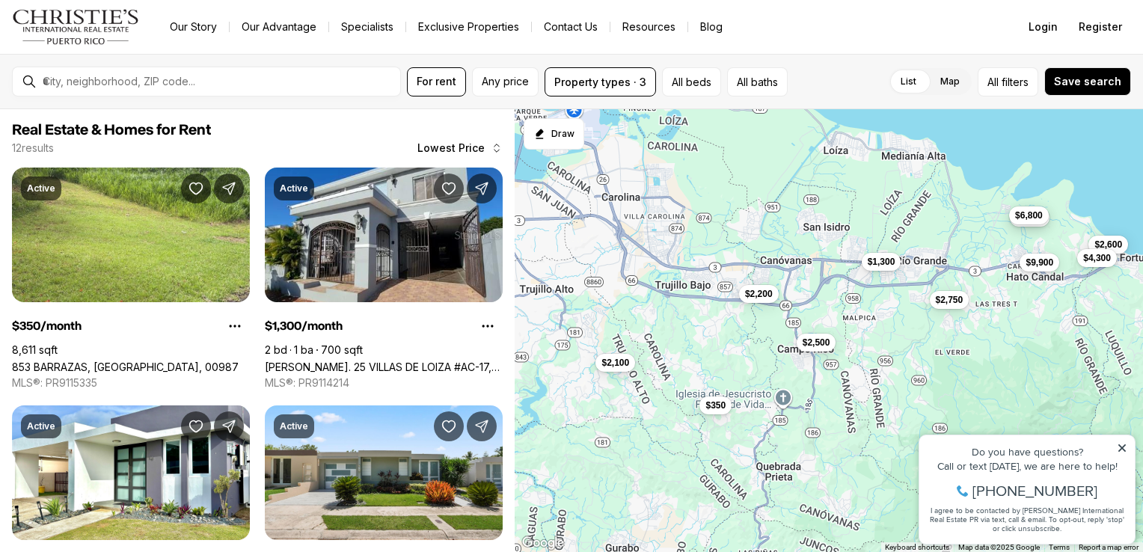
drag, startPoint x: 613, startPoint y: 424, endPoint x: 750, endPoint y: 271, distance: 206.1
click at [750, 271] on div "$350 $2,200 $2,500 $2,750 $1,300 $2,100 $2,450 $6,800 $2,600 $4,000 $4,300 $9,9…" at bounding box center [829, 331] width 629 height 444
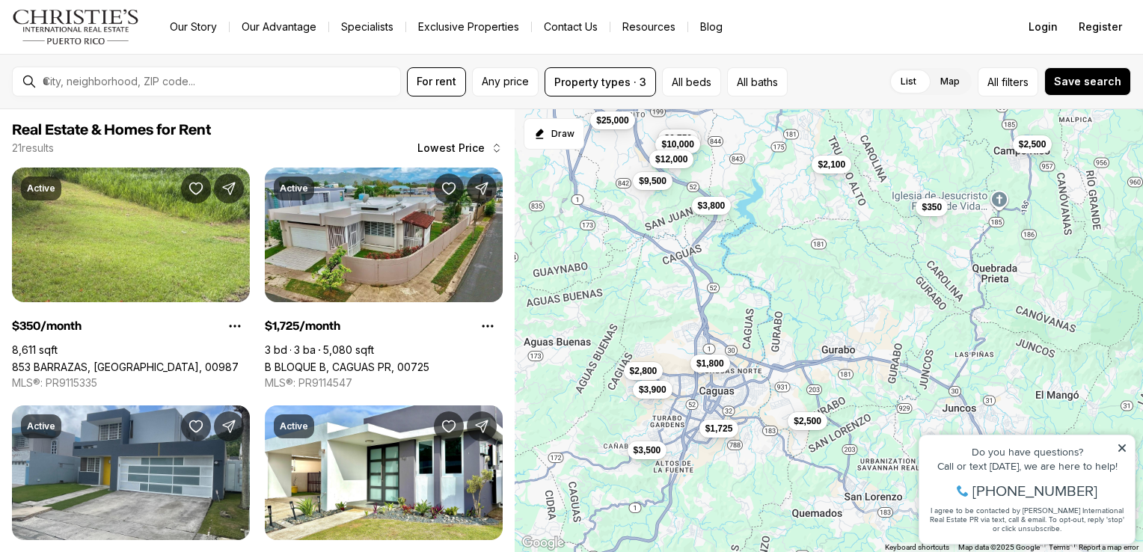
drag, startPoint x: 567, startPoint y: 379, endPoint x: 645, endPoint y: 307, distance: 105.9
click at [645, 307] on div "$350 $2,200 $2,500 $2,750 $2,100 $1,725 $1,800 $2,500 $2,800 $2,900 $2,990 $3,3…" at bounding box center [829, 331] width 629 height 444
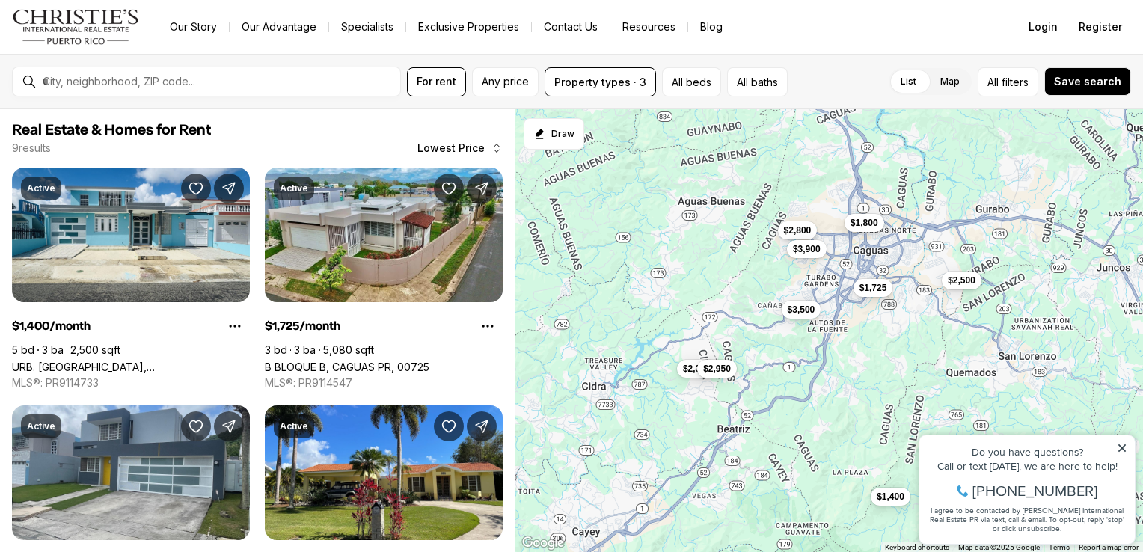
drag, startPoint x: 623, startPoint y: 293, endPoint x: 724, endPoint y: 265, distance: 105.7
click at [724, 265] on div "$1,725 $1,800 $2,500 $2,800 $3,500 $3,900 $1,400 $2,350 $2,950" at bounding box center [829, 331] width 629 height 444
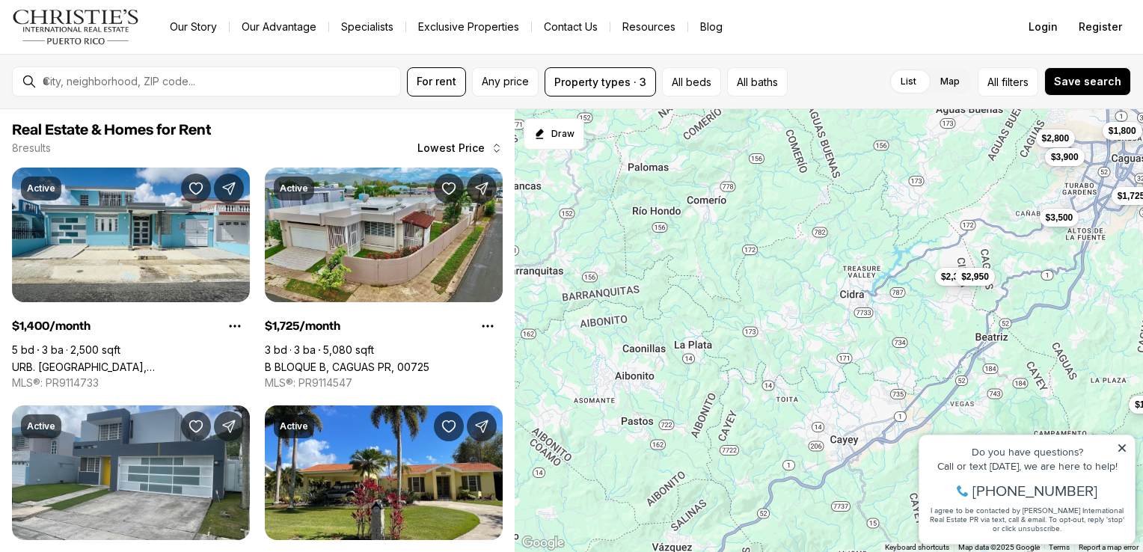
drag, startPoint x: 616, startPoint y: 447, endPoint x: 742, endPoint y: 274, distance: 214.3
click at [742, 274] on div "$1,725 $1,800 $2,800 $3,500 $3,900 $1,400 $2,350 $2,950" at bounding box center [829, 331] width 629 height 444
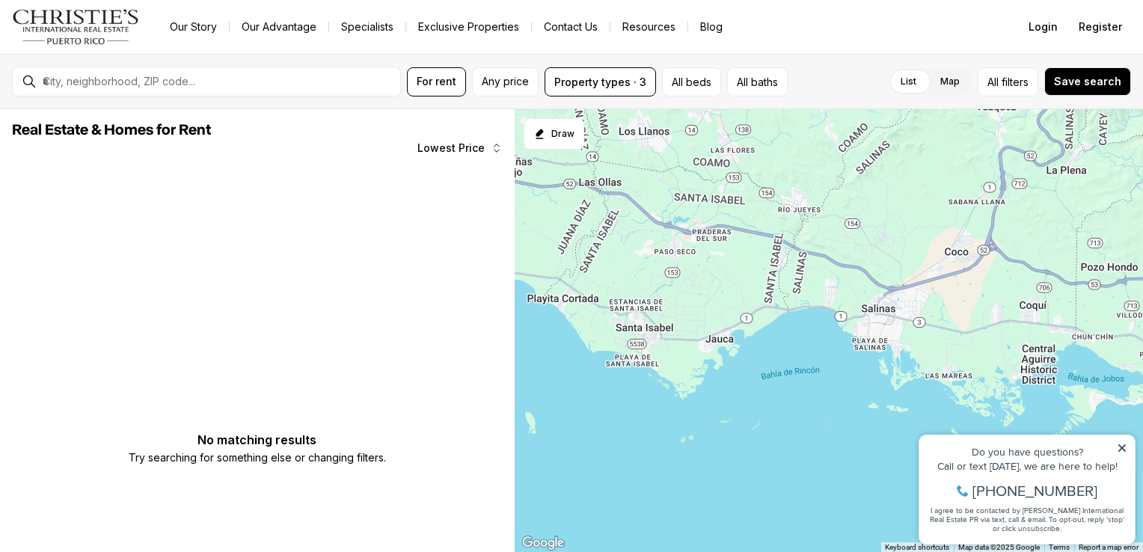
drag, startPoint x: 721, startPoint y: 221, endPoint x: 721, endPoint y: 429, distance: 208.8
click at [721, 429] on div at bounding box center [829, 331] width 629 height 444
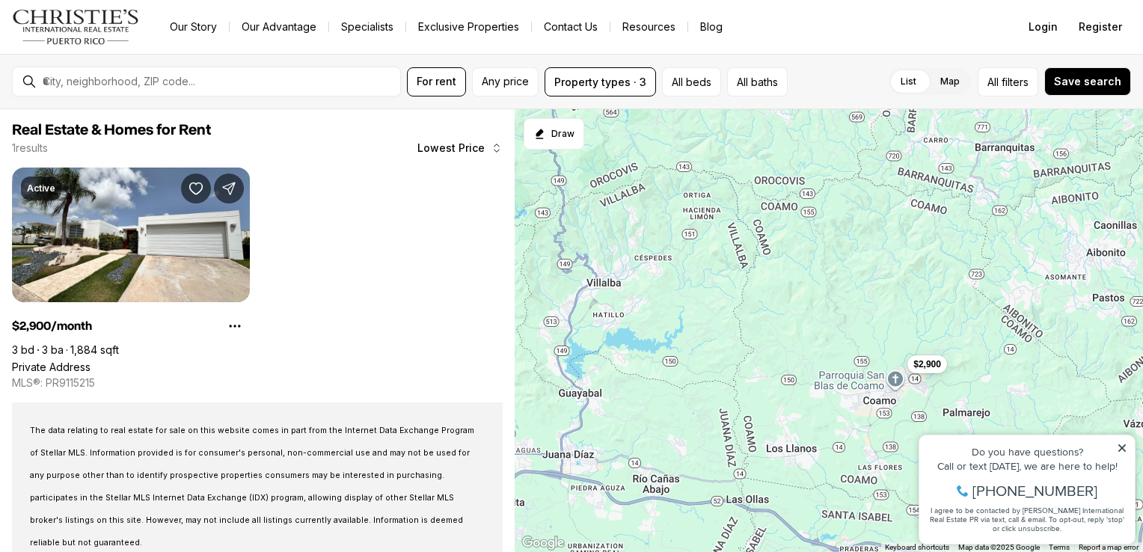
drag, startPoint x: 643, startPoint y: 341, endPoint x: 819, endPoint y: 322, distance: 176.8
click at [819, 322] on div "$2,900" at bounding box center [829, 331] width 629 height 444
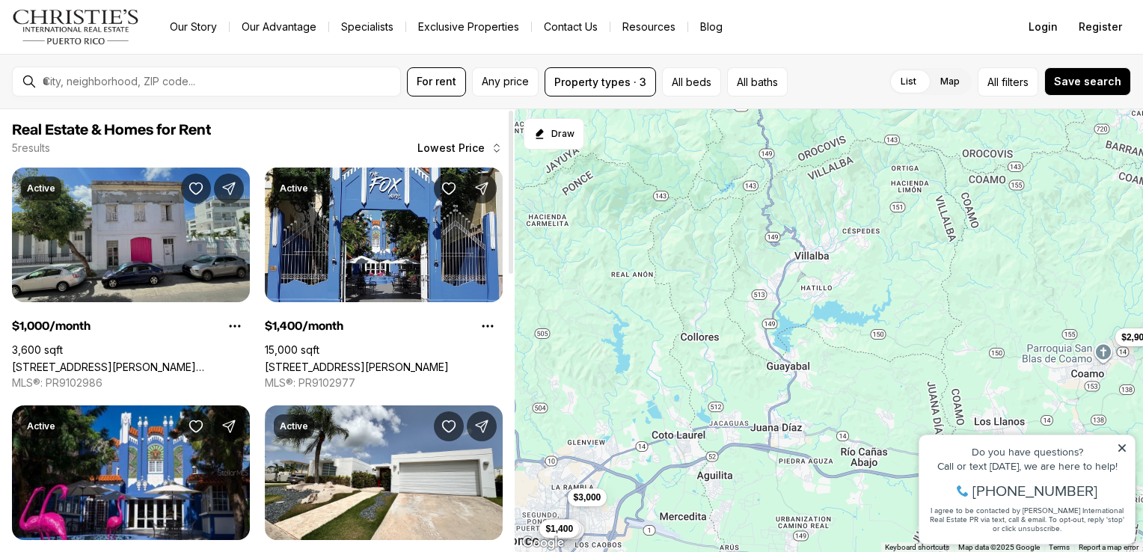
click at [104, 361] on link "[STREET_ADDRESS][PERSON_NAME][PERSON_NAME]" at bounding box center [131, 367] width 238 height 13
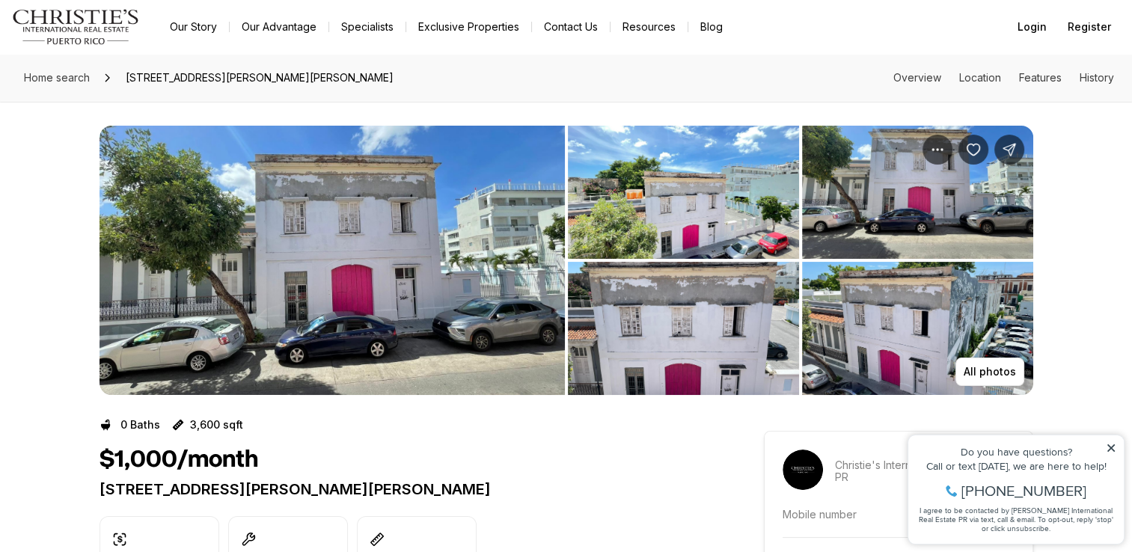
click at [236, 235] on img "View image gallery" at bounding box center [332, 260] width 465 height 269
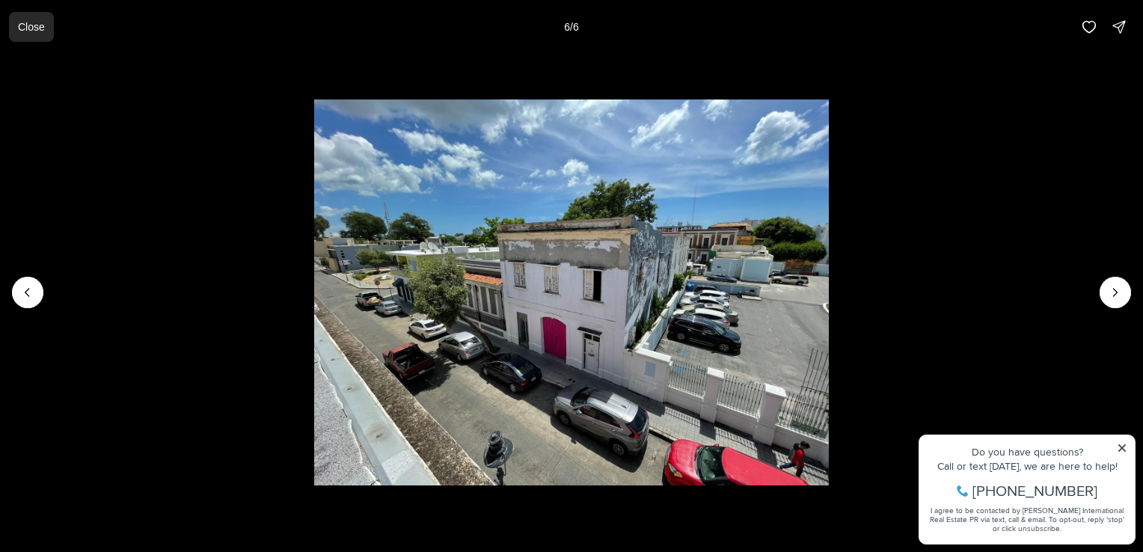
click at [39, 29] on p "Close" at bounding box center [31, 27] width 27 height 12
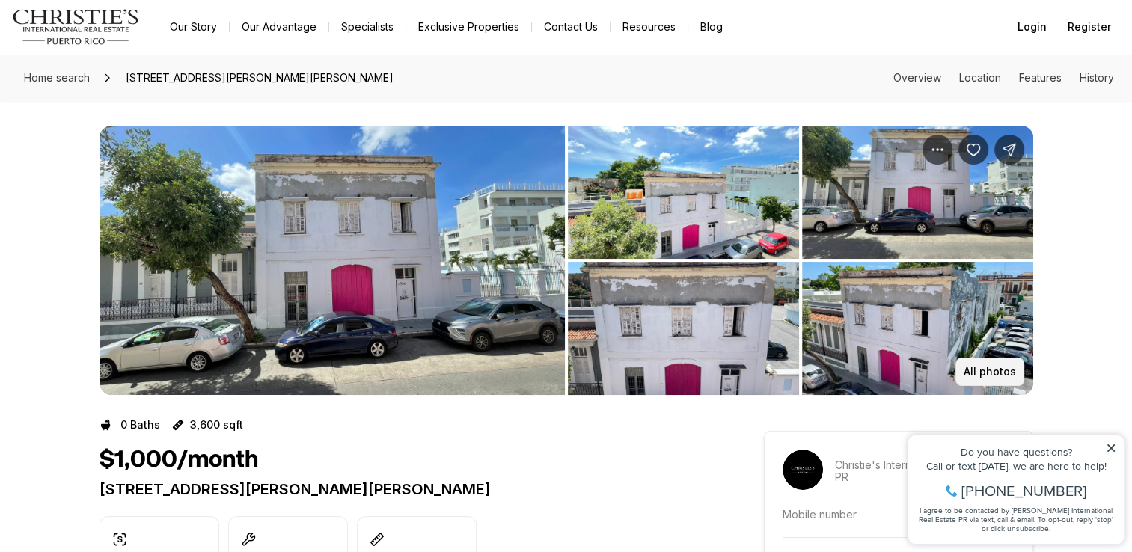
click at [985, 370] on p "All photos" at bounding box center [990, 372] width 52 height 12
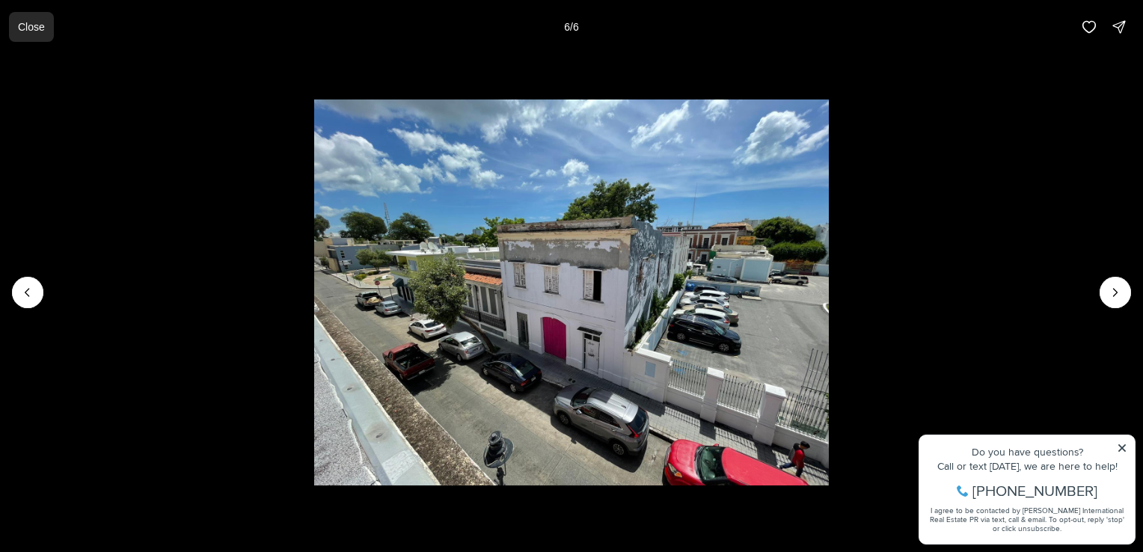
click at [23, 23] on p "Close" at bounding box center [31, 27] width 27 height 12
